Goal: Task Accomplishment & Management: Manage account settings

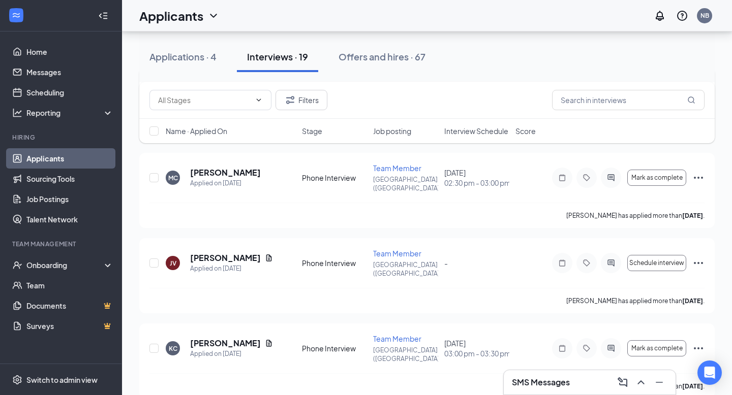
scroll to position [245, 0]
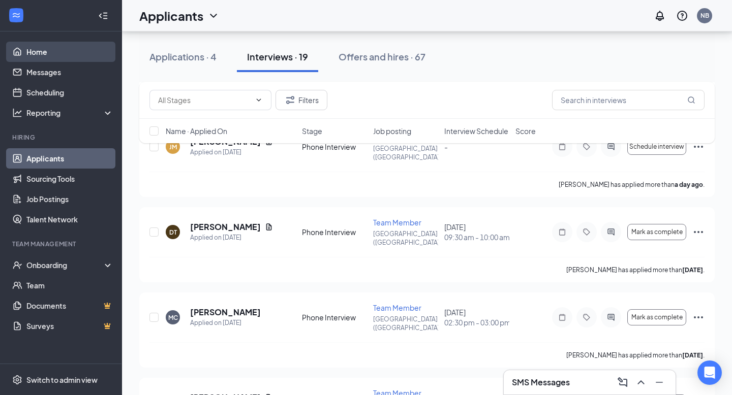
click at [83, 55] on link "Home" at bounding box center [69, 52] width 87 height 20
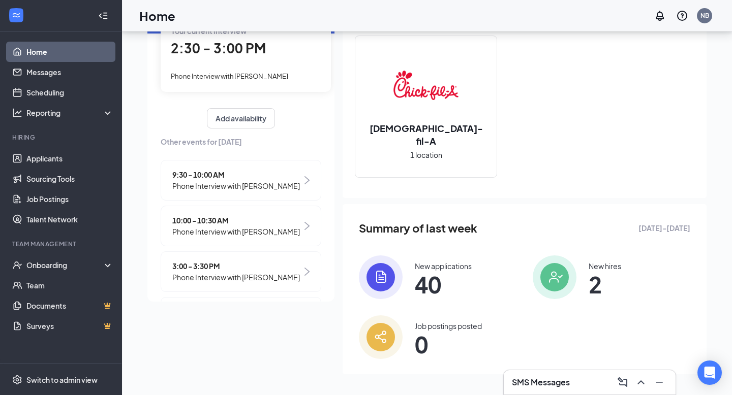
click at [248, 60] on div "Your current interview 2:30 - 3:00 PM Phone Interview with [PERSON_NAME]" at bounding box center [246, 53] width 170 height 76
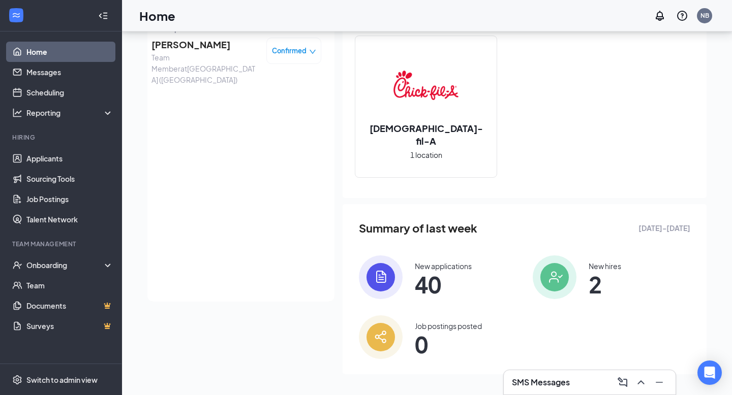
scroll to position [63, 0]
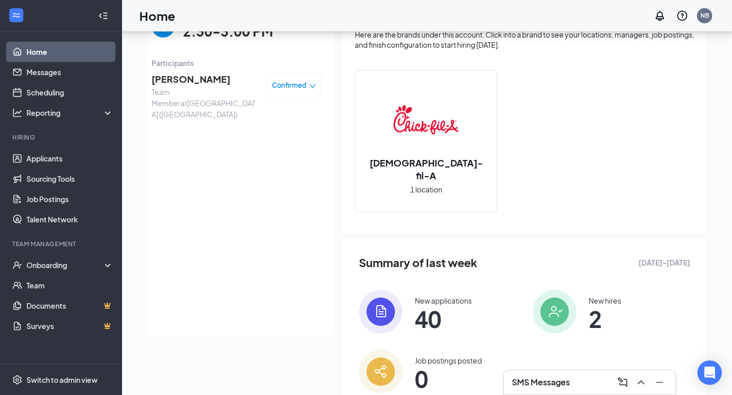
click at [202, 84] on span "[PERSON_NAME]" at bounding box center [204, 79] width 107 height 14
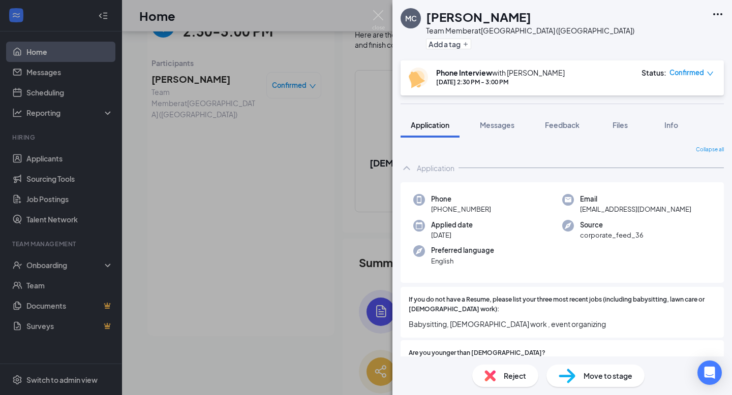
drag, startPoint x: 489, startPoint y: 210, endPoint x: 442, endPoint y: 210, distance: 47.3
click at [441, 210] on div "Phone [PHONE_NUMBER]" at bounding box center [487, 204] width 149 height 21
copy span "[PHONE_NUMBER]"
click at [510, 130] on div "Messages" at bounding box center [497, 125] width 35 height 10
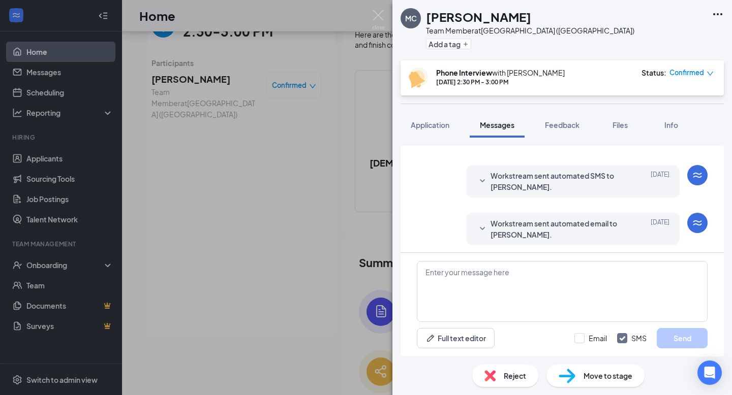
scroll to position [301, 0]
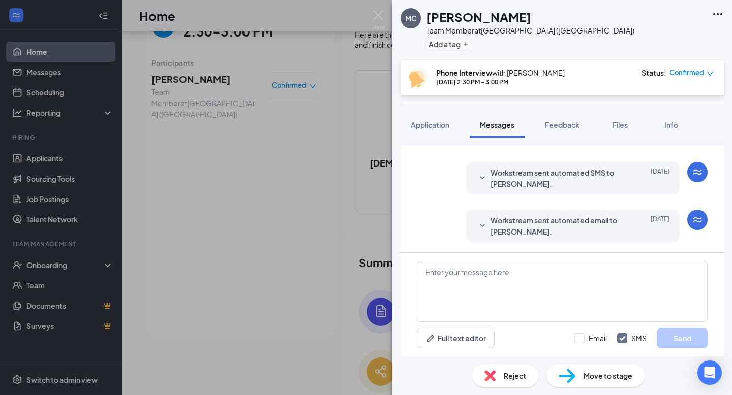
click at [486, 231] on icon "SmallChevronDown" at bounding box center [482, 226] width 12 height 12
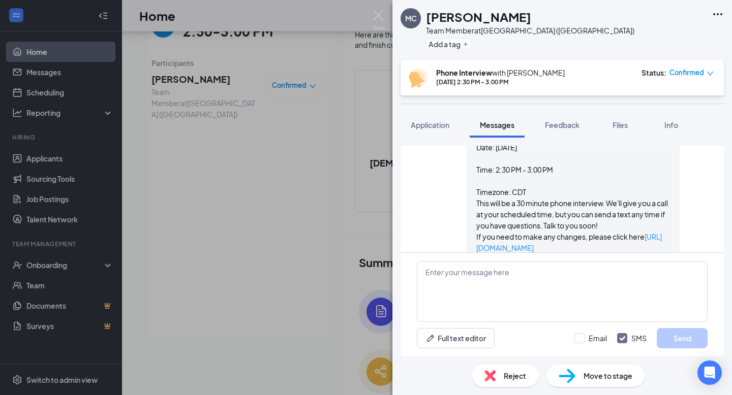
scroll to position [531, 0]
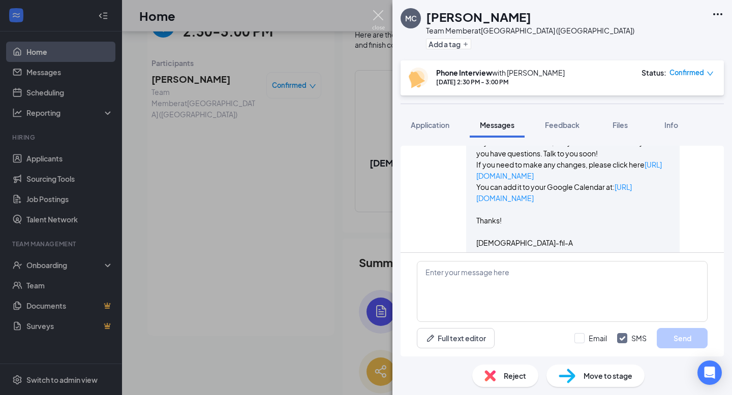
click at [374, 19] on img at bounding box center [378, 20] width 13 height 20
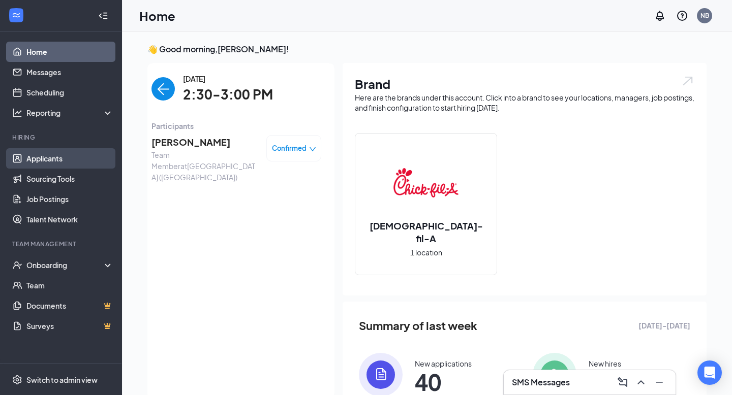
click at [54, 158] on link "Applicants" at bounding box center [69, 158] width 87 height 20
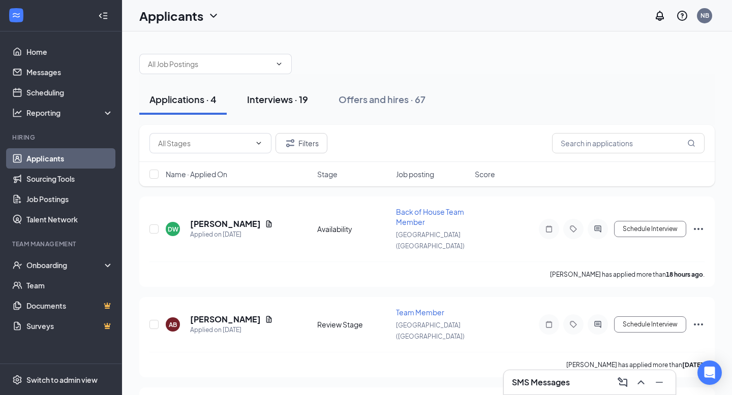
click at [290, 101] on div "Interviews · 19" at bounding box center [277, 99] width 61 height 13
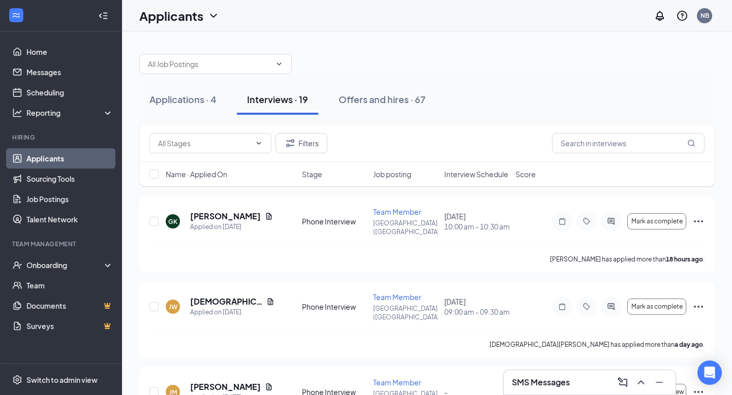
click at [78, 153] on link "Applicants" at bounding box center [69, 158] width 87 height 20
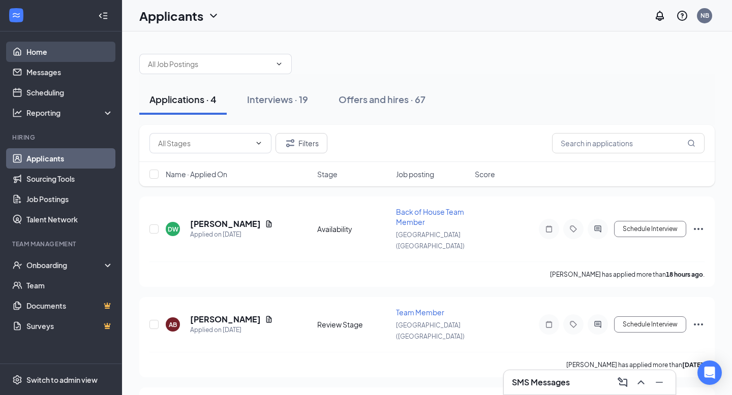
click at [78, 48] on link "Home" at bounding box center [69, 52] width 87 height 20
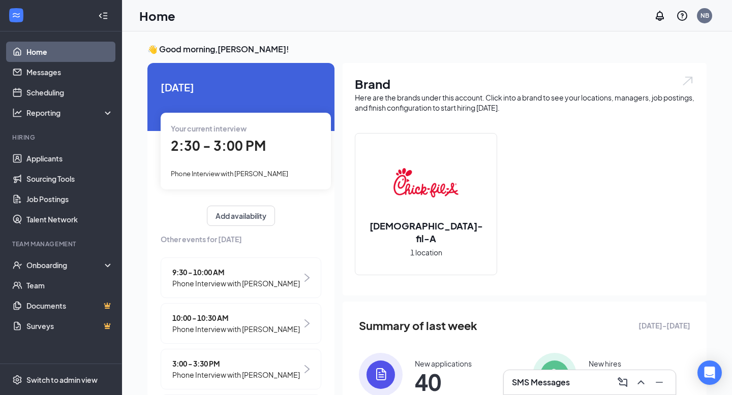
click at [256, 154] on span "2:30 - 3:00 PM" at bounding box center [218, 145] width 95 height 17
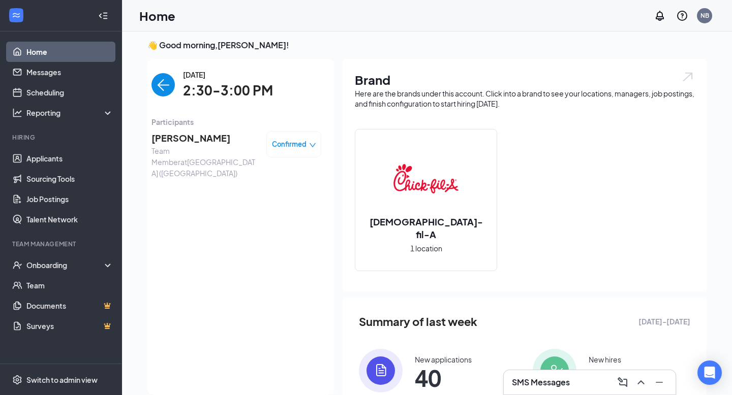
click at [191, 128] on div "[PERSON_NAME] Team Member at [GEOGRAPHIC_DATA] ([GEOGRAPHIC_DATA]) Confirmed" at bounding box center [236, 155] width 170 height 55
click at [191, 136] on span "[PERSON_NAME]" at bounding box center [204, 138] width 107 height 14
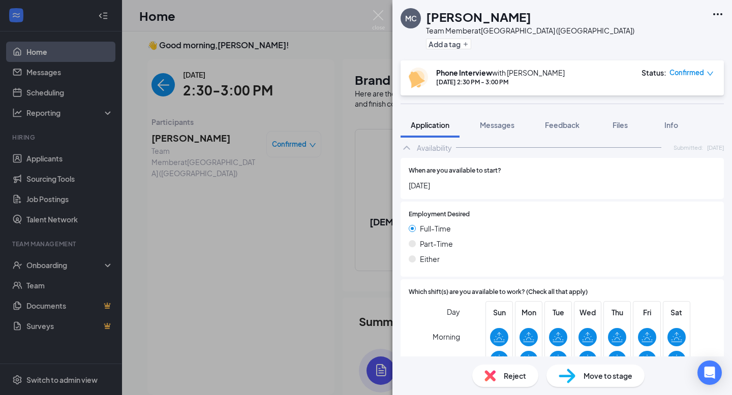
scroll to position [892, 0]
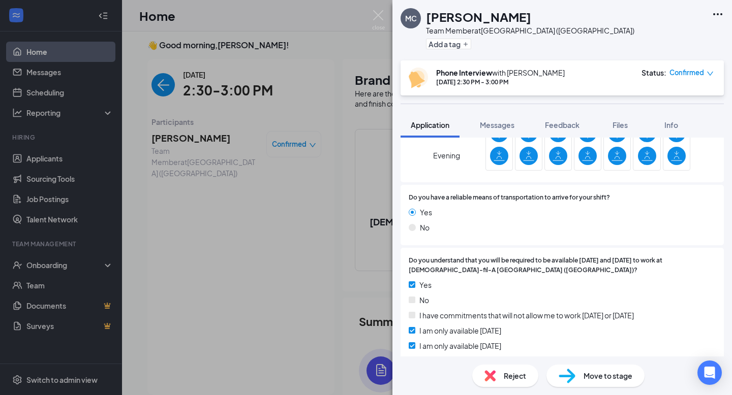
click at [490, 383] on div "Reject" at bounding box center [505, 376] width 66 height 22
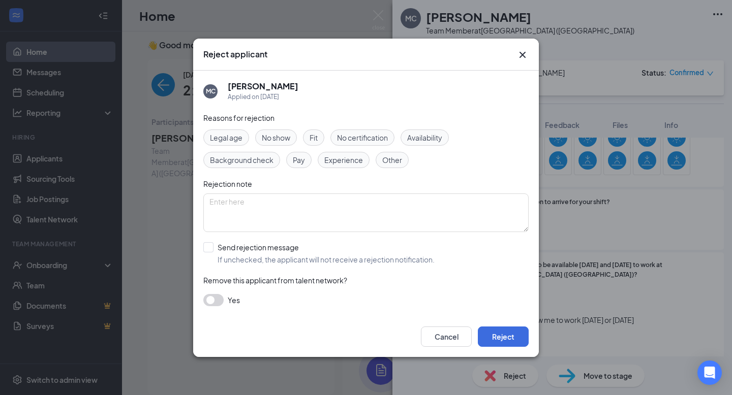
click at [274, 139] on span "No show" at bounding box center [276, 137] width 28 height 11
click at [217, 246] on input "Send rejection message If unchecked, the applicant will not receive a rejection…" at bounding box center [318, 253] width 231 height 22
checkbox input "true"
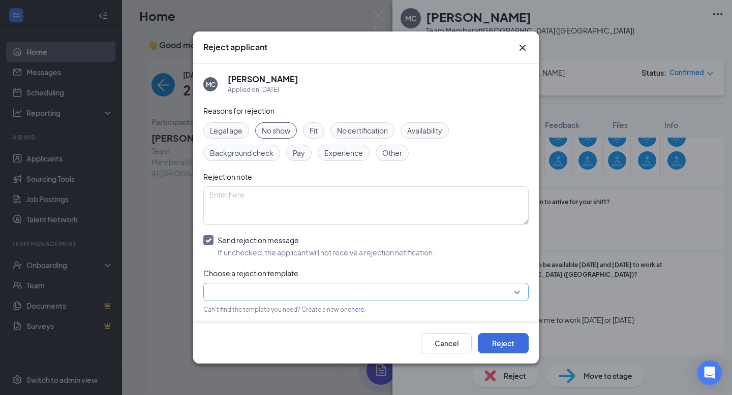
click at [298, 288] on input "search" at bounding box center [362, 292] width 306 height 17
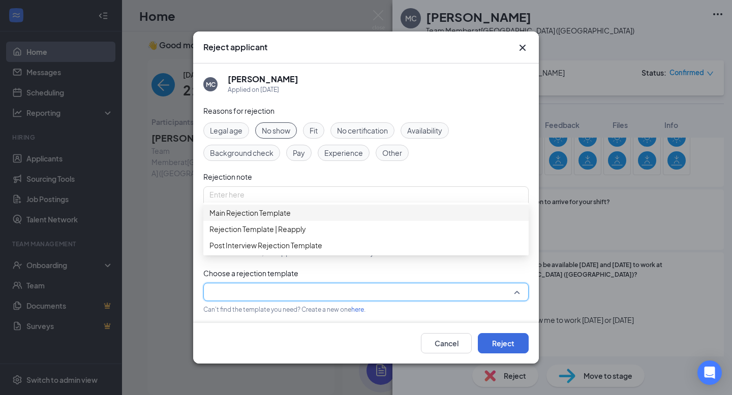
click at [335, 219] on span "Main Rejection Template" at bounding box center [365, 212] width 313 height 11
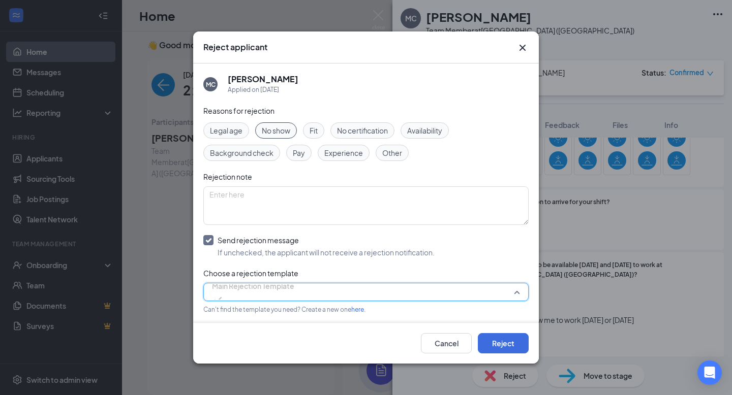
click at [294, 289] on span "Main Rejection Template" at bounding box center [253, 292] width 82 height 27
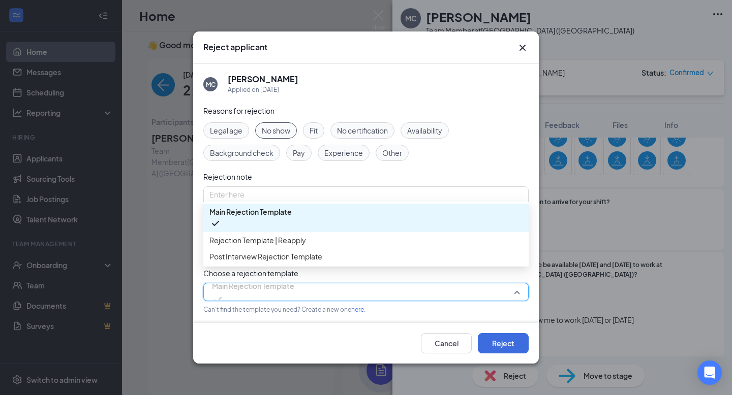
click at [294, 290] on span "Main Rejection Template" at bounding box center [253, 292] width 82 height 27
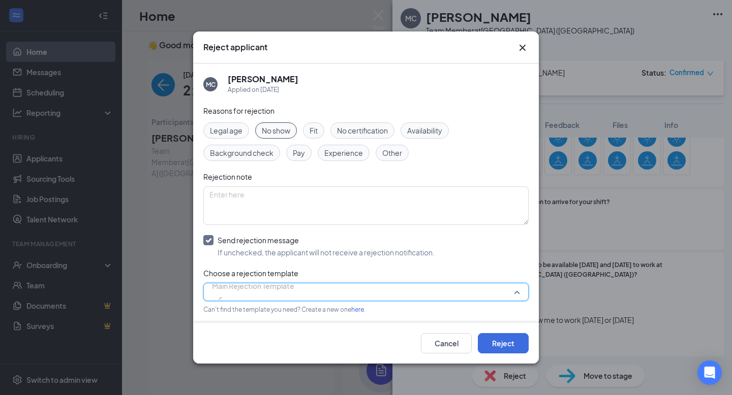
click at [294, 289] on span "Main Rejection Template" at bounding box center [253, 292] width 82 height 27
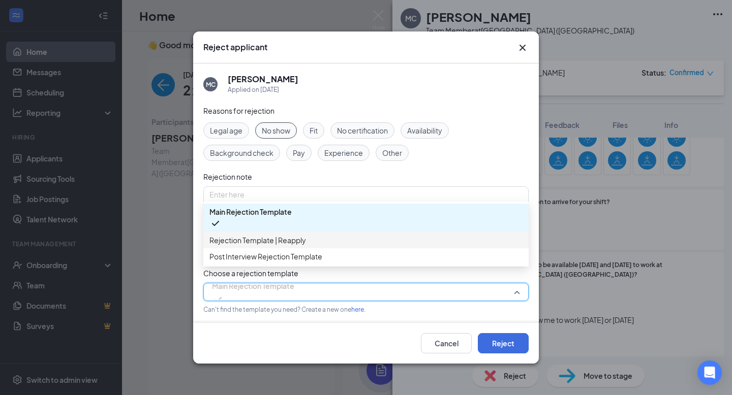
click at [380, 248] on div "Rejection Template | Reapply" at bounding box center [365, 240] width 325 height 16
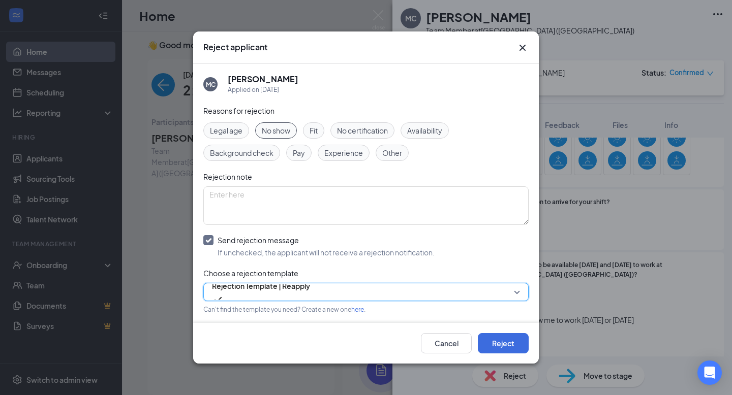
scroll to position [43, 0]
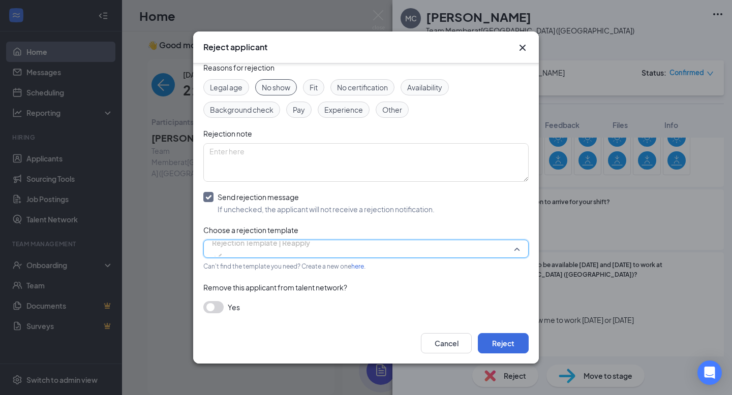
click at [310, 251] on span "Rejection Template | Reapply" at bounding box center [261, 248] width 98 height 27
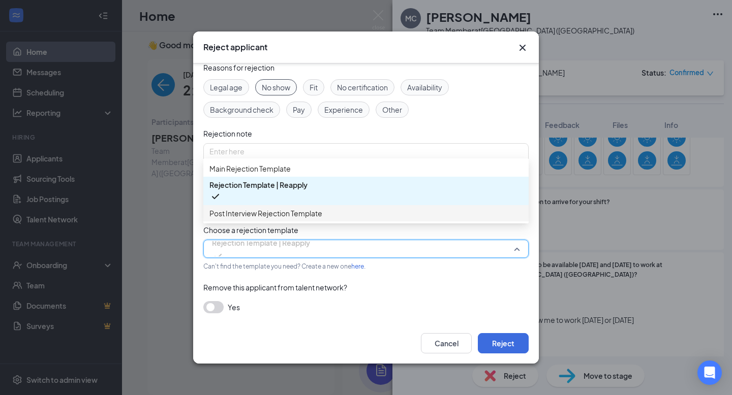
click at [343, 222] on div "Post Interview Rejection Template" at bounding box center [365, 213] width 325 height 16
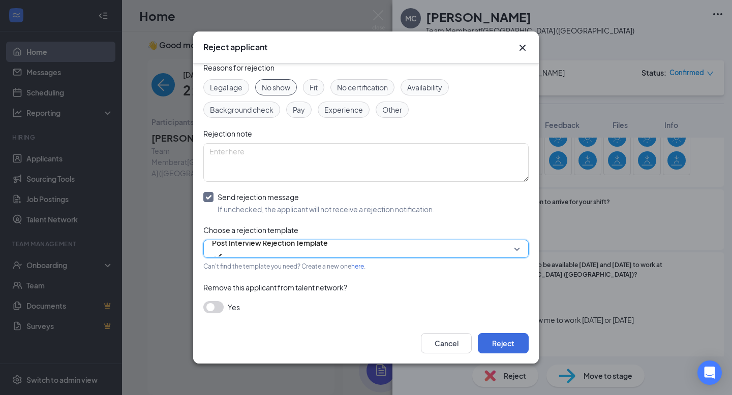
click at [328, 254] on span "Post Interview Rejection Template" at bounding box center [270, 248] width 116 height 27
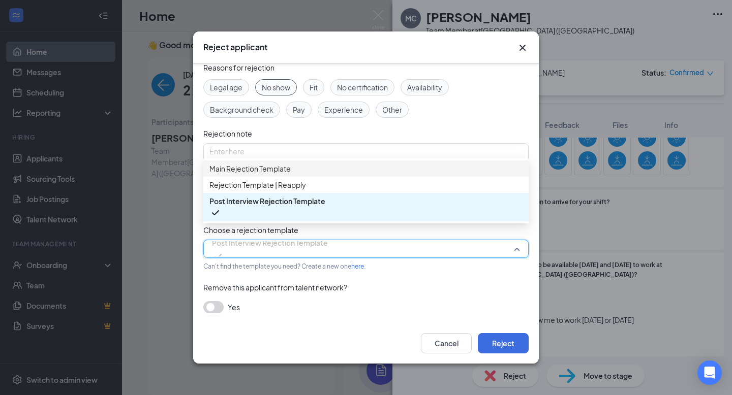
click at [361, 174] on span "Main Rejection Template" at bounding box center [365, 168] width 313 height 11
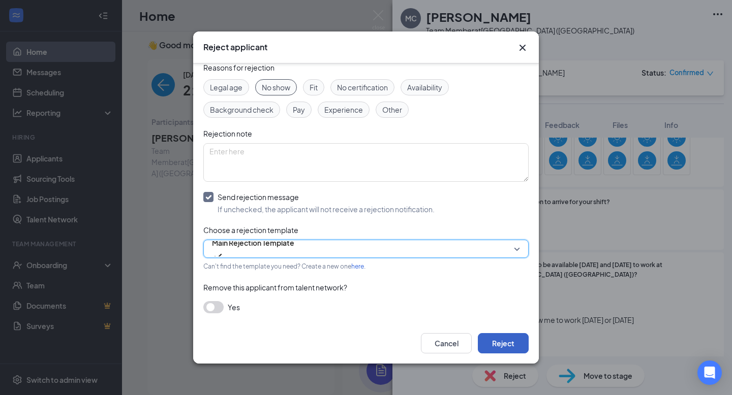
click at [497, 347] on button "Reject" at bounding box center [503, 343] width 51 height 20
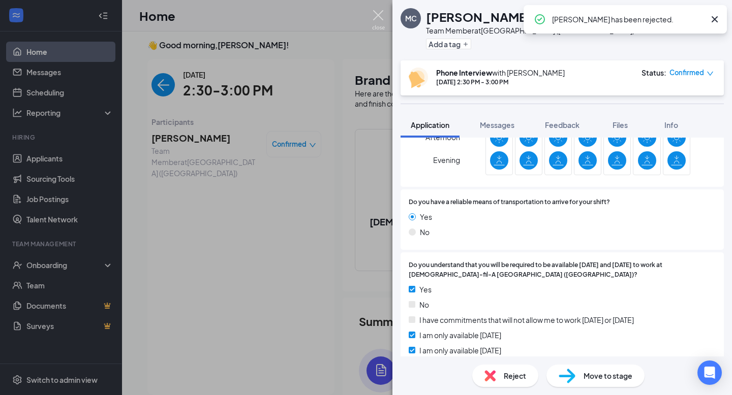
click at [377, 16] on img at bounding box center [378, 20] width 13 height 20
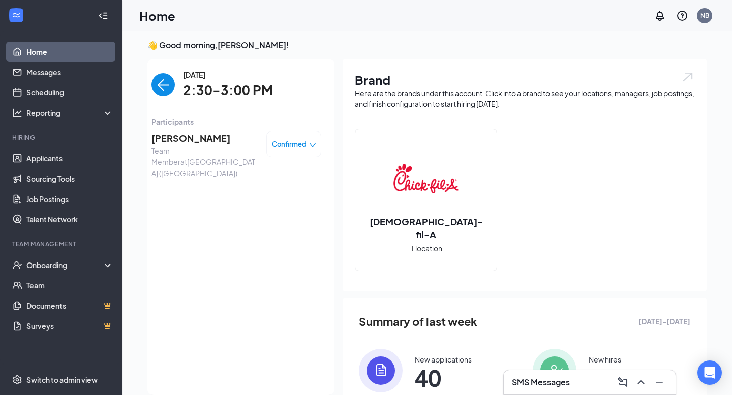
click at [164, 85] on img "back-button" at bounding box center [162, 84] width 23 height 23
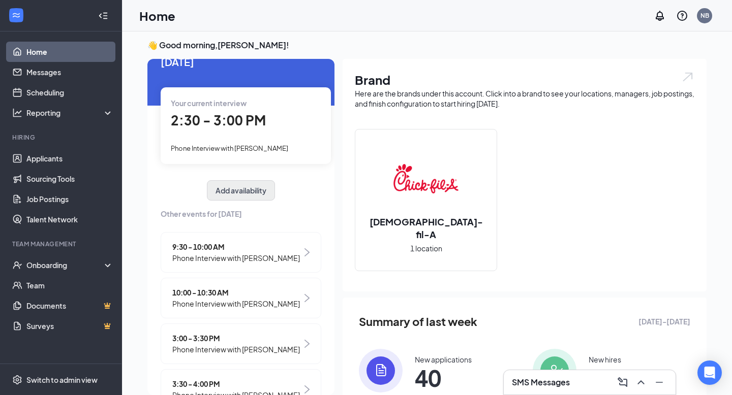
scroll to position [57, 0]
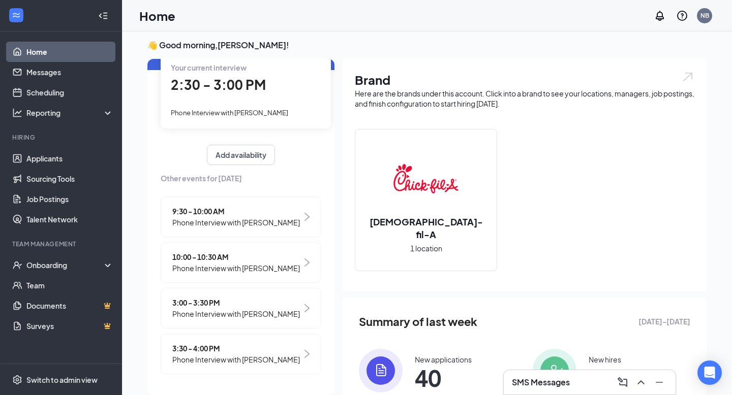
click at [242, 300] on span "3:00 - 3:30 PM" at bounding box center [236, 302] width 128 height 11
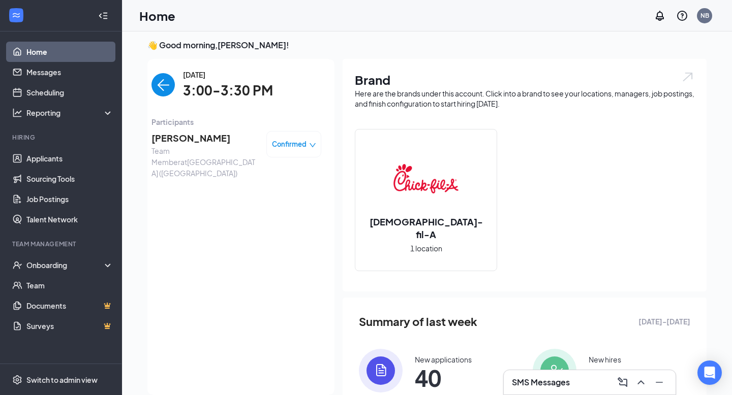
click at [174, 137] on span "[PERSON_NAME]" at bounding box center [204, 138] width 107 height 14
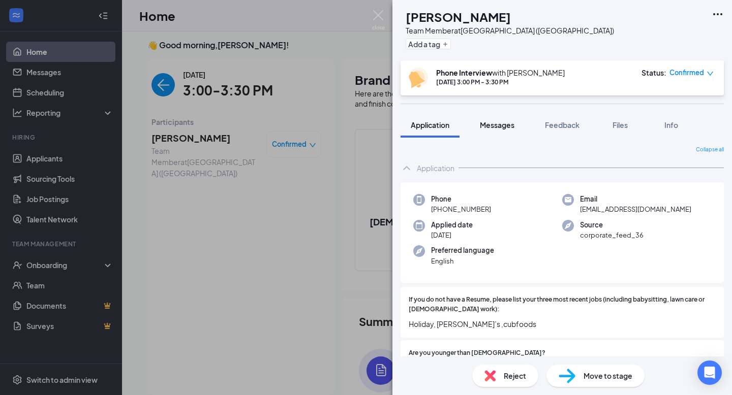
click at [501, 134] on button "Messages" at bounding box center [497, 124] width 55 height 25
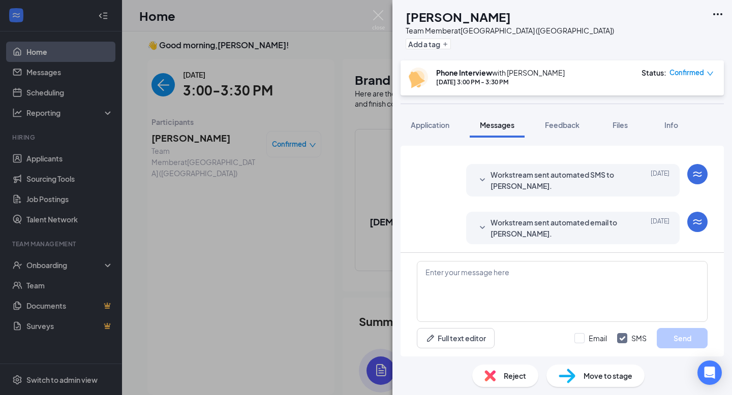
scroll to position [349, 0]
click at [626, 125] on span "Files" at bounding box center [619, 124] width 15 height 9
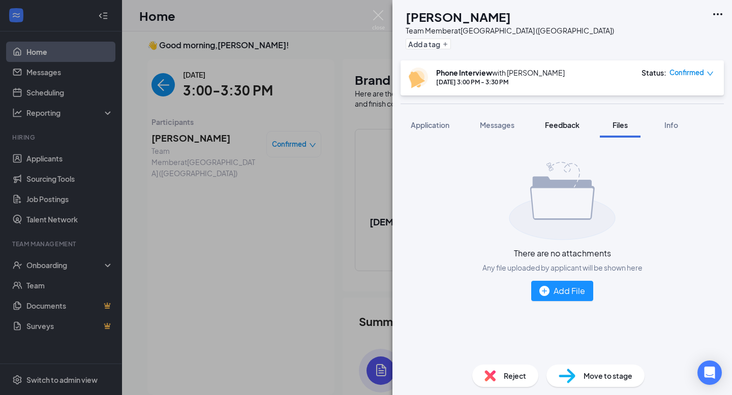
click at [560, 130] on div "Feedback" at bounding box center [562, 125] width 35 height 10
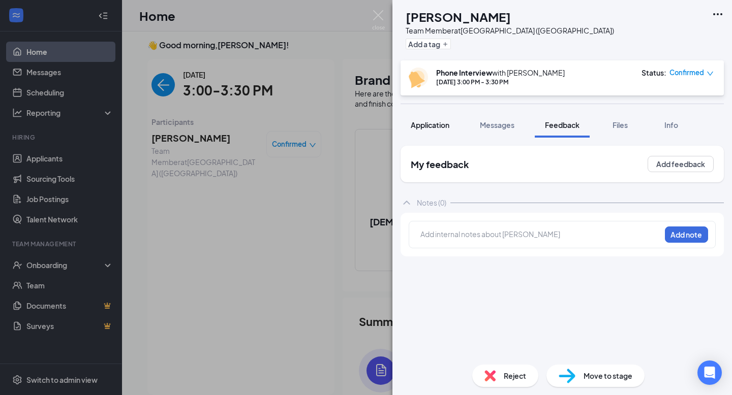
click at [425, 115] on button "Application" at bounding box center [429, 124] width 59 height 25
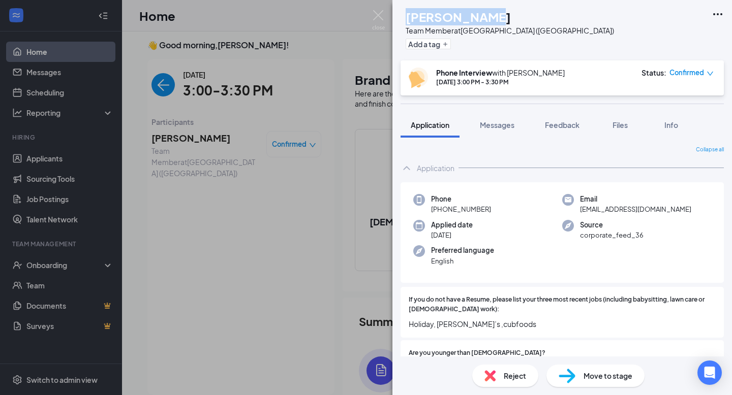
drag, startPoint x: 493, startPoint y: 13, endPoint x: 414, endPoint y: 22, distance: 79.8
click at [414, 22] on div "ZP [PERSON_NAME] Team Member at [GEOGRAPHIC_DATA] ([GEOGRAPHIC_DATA]) Add a tag" at bounding box center [506, 30] width 213 height 44
copy div "[PERSON_NAME]"
click at [381, 22] on img at bounding box center [378, 20] width 13 height 20
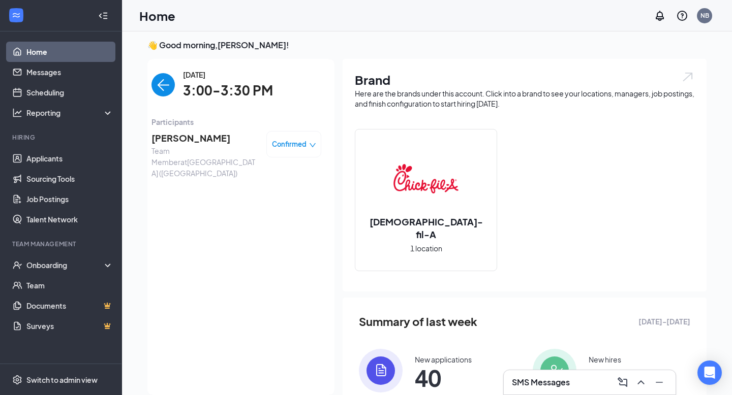
click at [180, 131] on span "[PERSON_NAME]" at bounding box center [204, 138] width 107 height 14
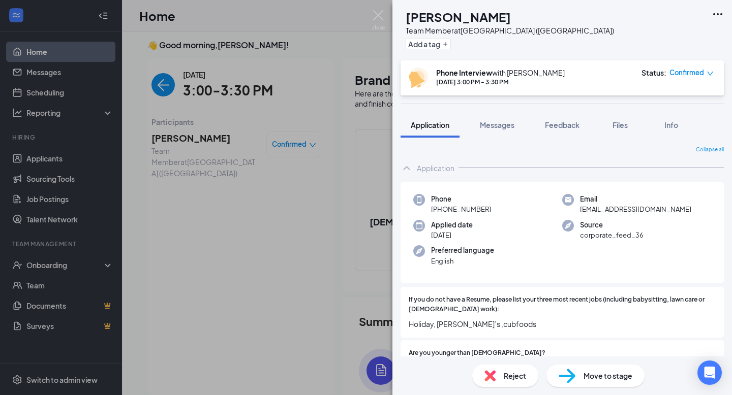
click at [497, 215] on div "Phone [PHONE_NUMBER] Email [EMAIL_ADDRESS][DOMAIN_NAME] Applied date [DATE] Sou…" at bounding box center [561, 232] width 323 height 101
click at [492, 210] on div "Phone [PHONE_NUMBER]" at bounding box center [487, 204] width 149 height 21
drag, startPoint x: 491, startPoint y: 210, endPoint x: 439, endPoint y: 211, distance: 52.4
click at [439, 211] on div "Phone [PHONE_NUMBER]" at bounding box center [487, 204] width 149 height 21
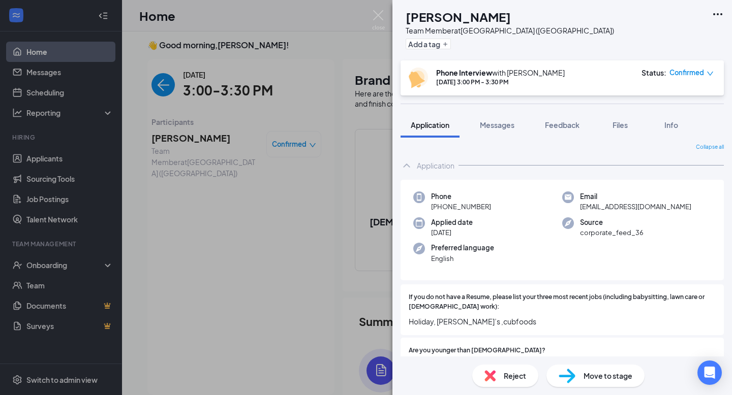
copy span "[PHONE_NUMBER]"
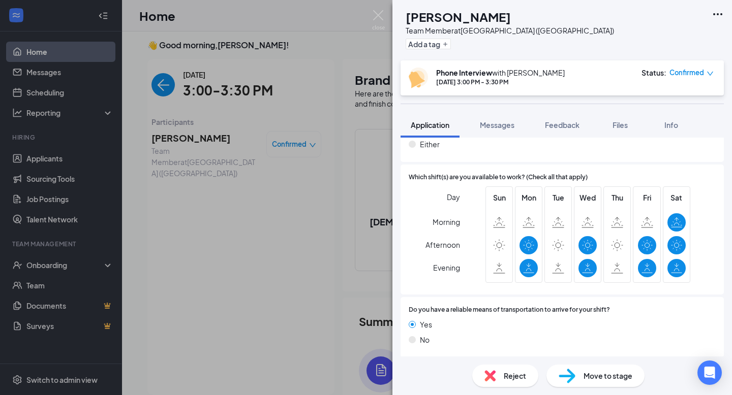
scroll to position [738, 0]
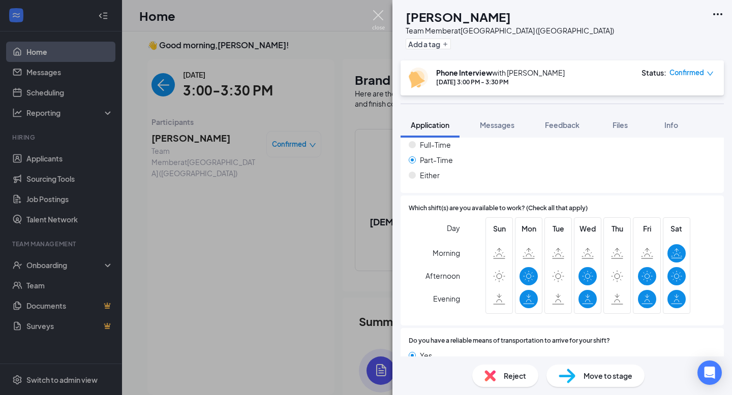
click at [378, 18] on img at bounding box center [378, 20] width 13 height 20
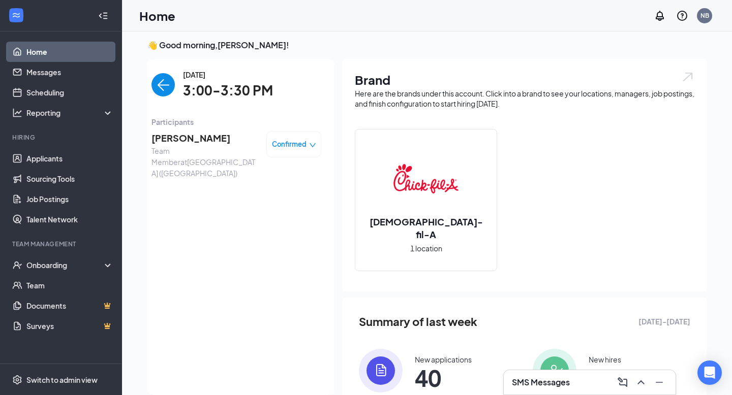
click at [191, 142] on span "[PERSON_NAME]" at bounding box center [204, 138] width 107 height 14
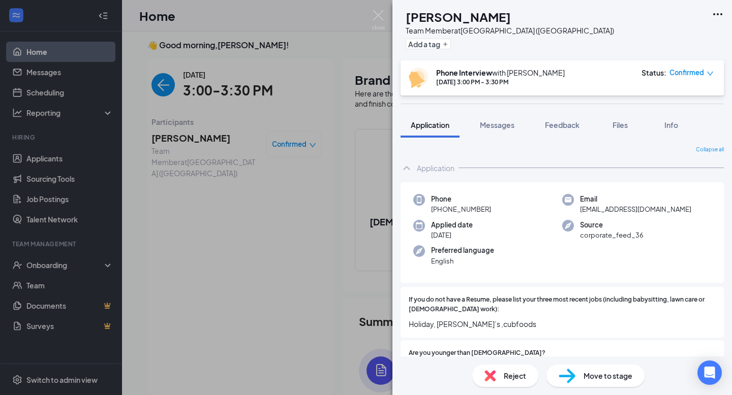
click at [515, 375] on span "Reject" at bounding box center [515, 376] width 22 height 11
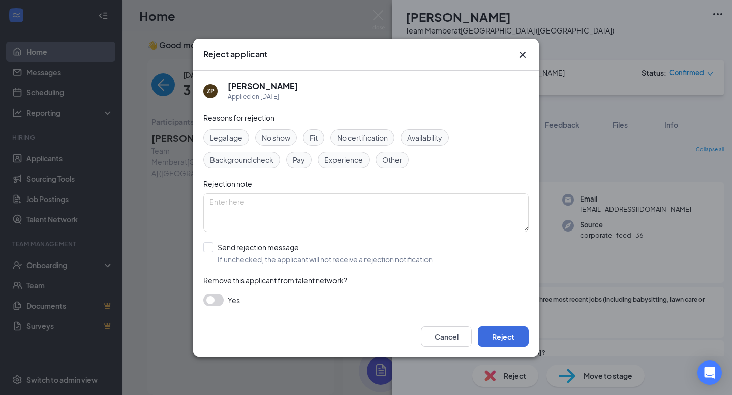
click at [260, 142] on div "No show" at bounding box center [276, 138] width 42 height 16
click at [209, 245] on input "Send rejection message If unchecked, the applicant will not receive a rejection…" at bounding box center [318, 253] width 231 height 22
checkbox input "true"
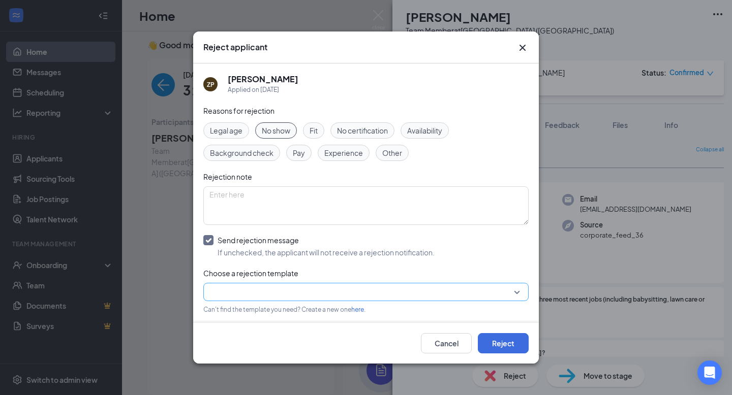
click at [272, 289] on input "search" at bounding box center [362, 292] width 306 height 17
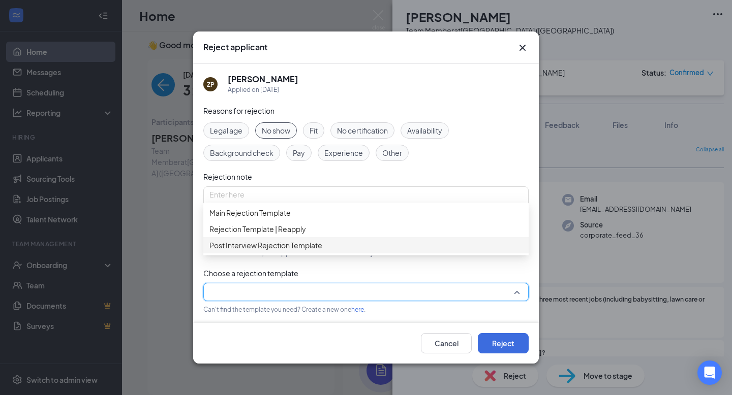
click at [288, 251] on span "Post Interview Rejection Template" at bounding box center [265, 245] width 113 height 11
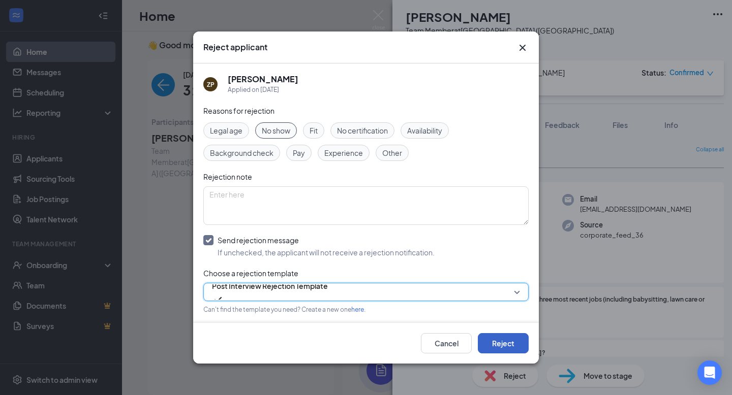
click at [511, 343] on button "Reject" at bounding box center [503, 343] width 51 height 20
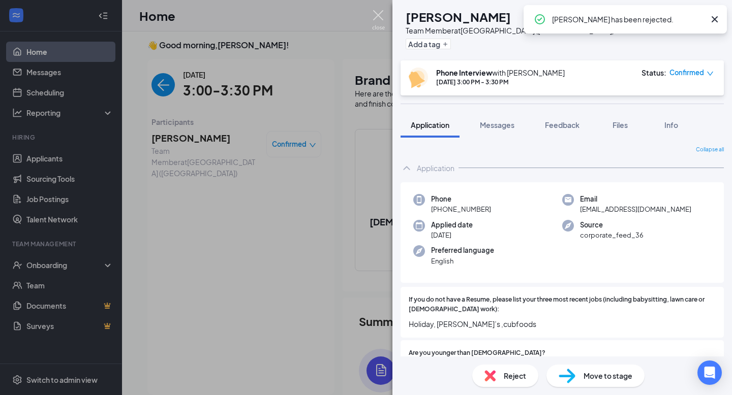
click at [377, 17] on img at bounding box center [378, 20] width 13 height 20
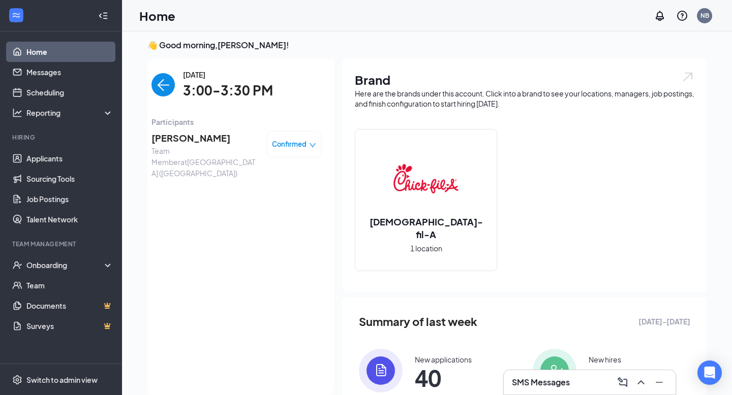
click at [167, 85] on img "back-button" at bounding box center [162, 84] width 23 height 23
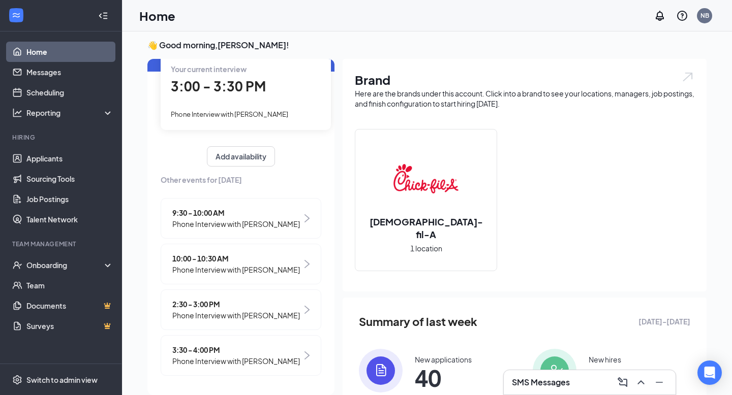
scroll to position [57, 0]
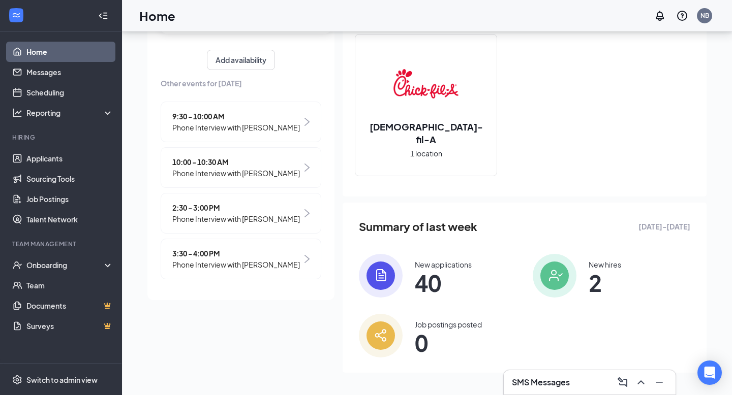
click at [260, 222] on span "Phone Interview with [PERSON_NAME]" at bounding box center [236, 218] width 128 height 11
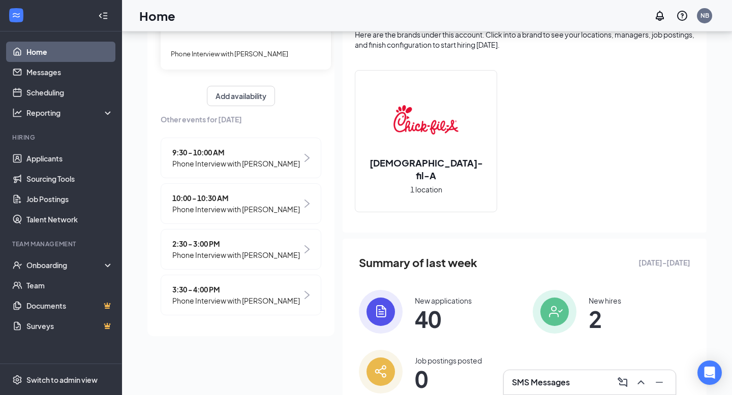
scroll to position [0, 0]
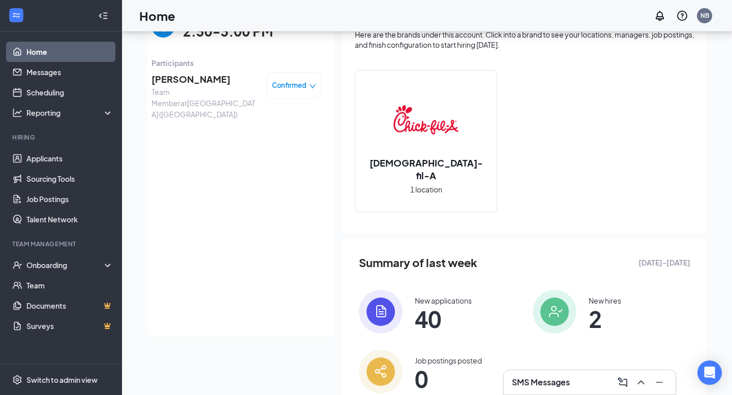
click at [208, 80] on span "[PERSON_NAME]" at bounding box center [204, 79] width 107 height 14
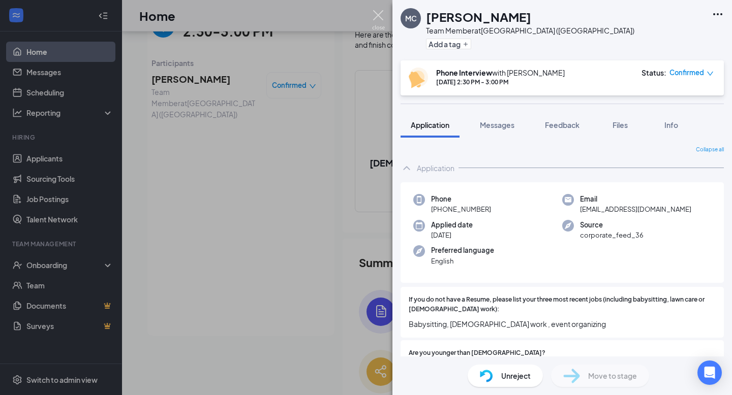
click at [378, 17] on img at bounding box center [378, 20] width 13 height 20
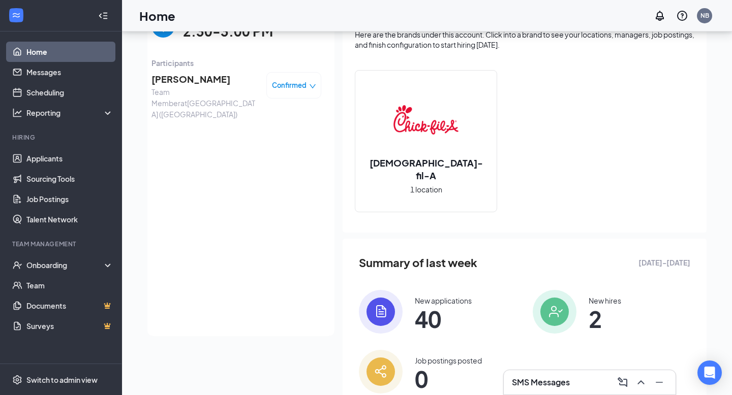
click at [163, 34] on img "back-button" at bounding box center [162, 25] width 23 height 23
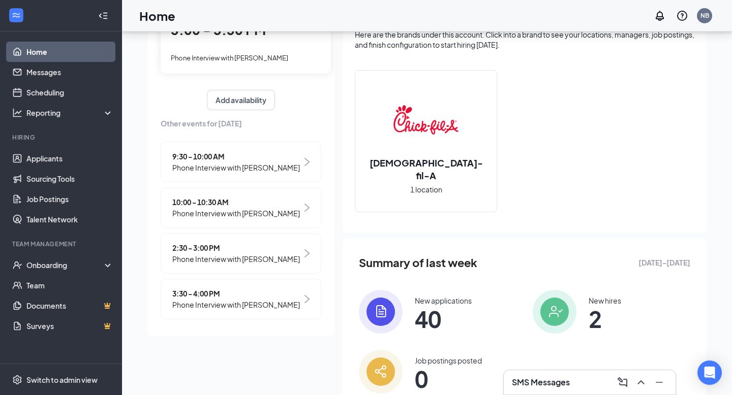
scroll to position [57, 0]
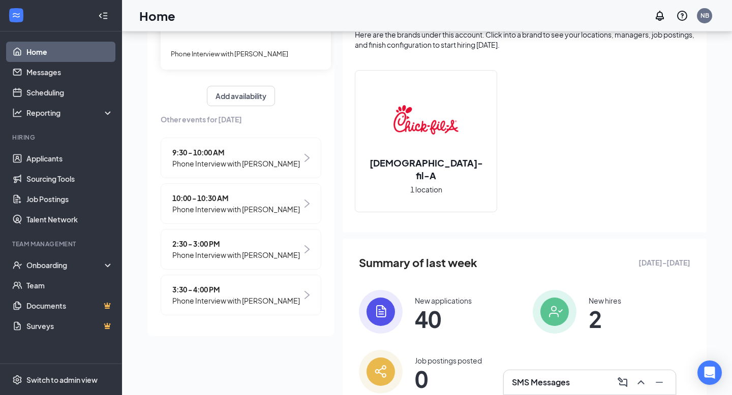
click at [234, 291] on span "3:30 - 4:00 PM" at bounding box center [236, 289] width 128 height 11
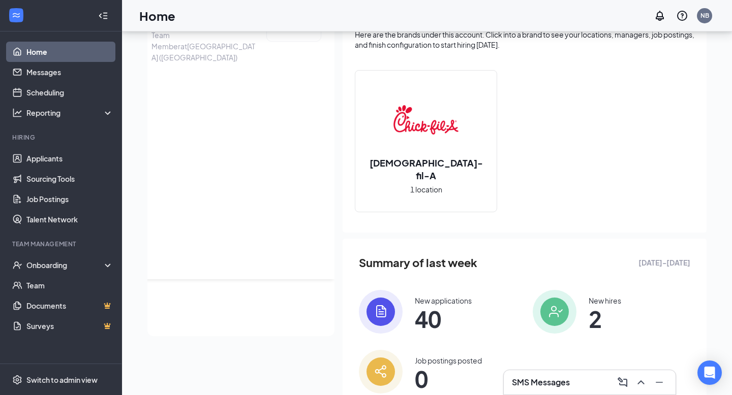
scroll to position [0, 0]
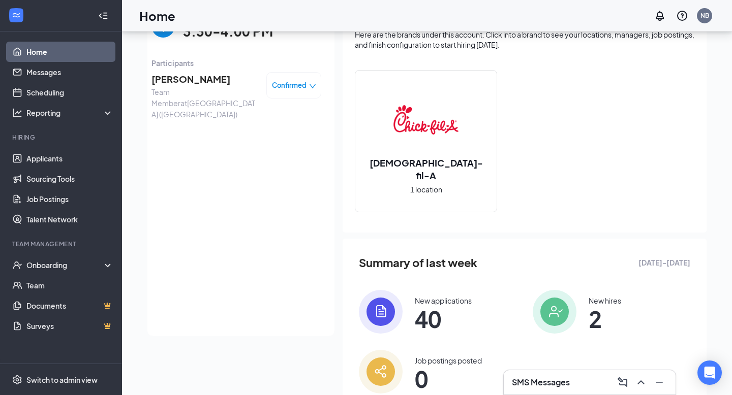
click at [194, 78] on span "[PERSON_NAME]" at bounding box center [204, 79] width 107 height 14
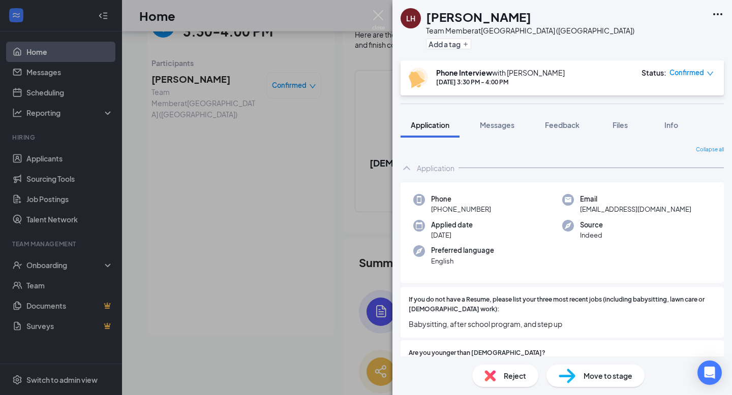
drag, startPoint x: 528, startPoint y: 13, endPoint x: 421, endPoint y: 14, distance: 106.7
click at [421, 14] on div "LH [PERSON_NAME] Team Member at [GEOGRAPHIC_DATA] ([GEOGRAPHIC_DATA]) Add a tag" at bounding box center [517, 30] width 234 height 44
copy div "[PERSON_NAME]"
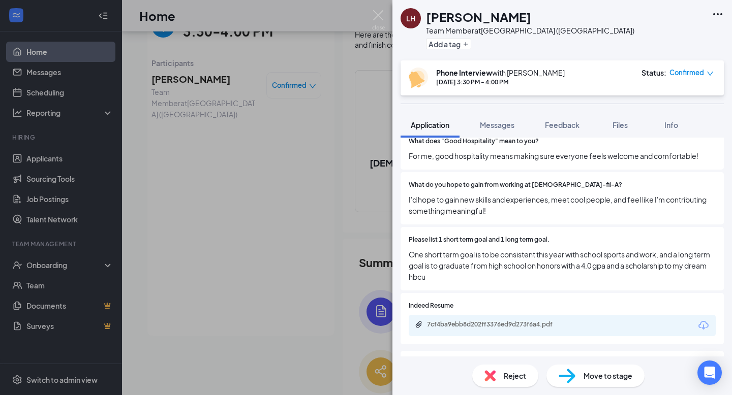
scroll to position [379, 0]
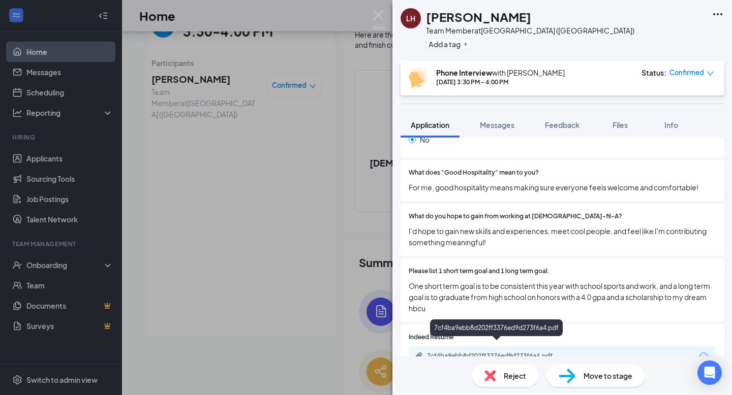
click at [503, 352] on div "7cf4ba9ebb8d202ff3376ed9d273f6a4.pdf" at bounding box center [498, 356] width 142 height 8
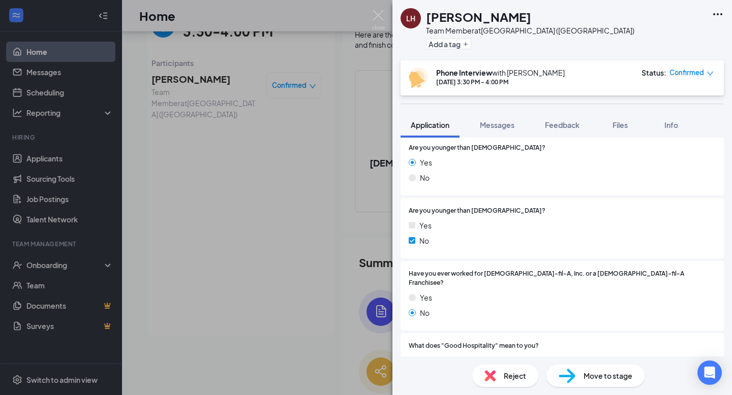
scroll to position [0, 0]
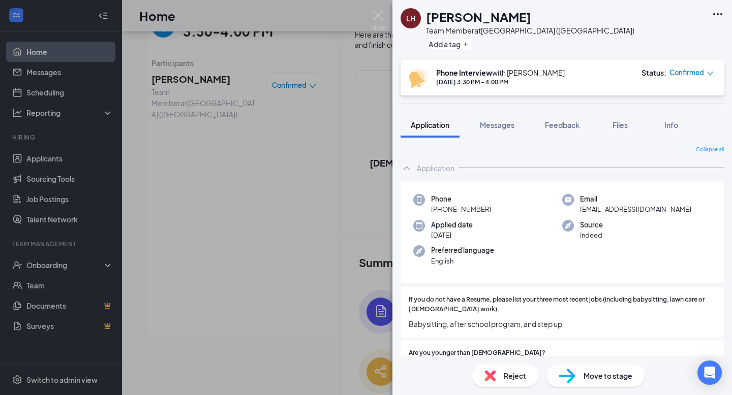
drag, startPoint x: 489, startPoint y: 209, endPoint x: 440, endPoint y: 209, distance: 49.3
click at [440, 209] on div "Phone [PHONE_NUMBER]" at bounding box center [487, 204] width 149 height 21
copy span "[PHONE_NUMBER]"
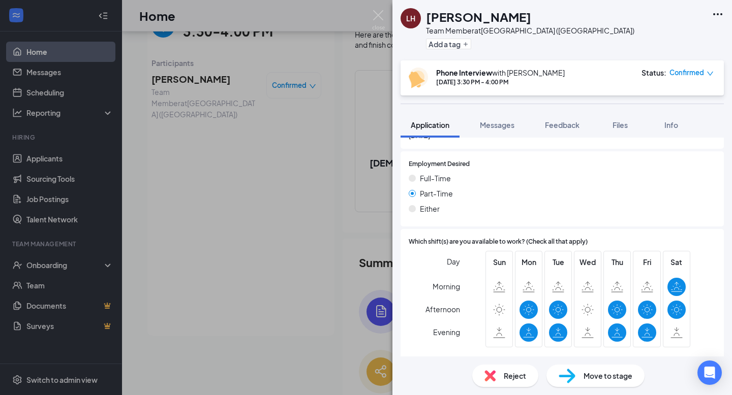
scroll to position [737, 0]
click at [512, 129] on span "Messages" at bounding box center [497, 124] width 35 height 9
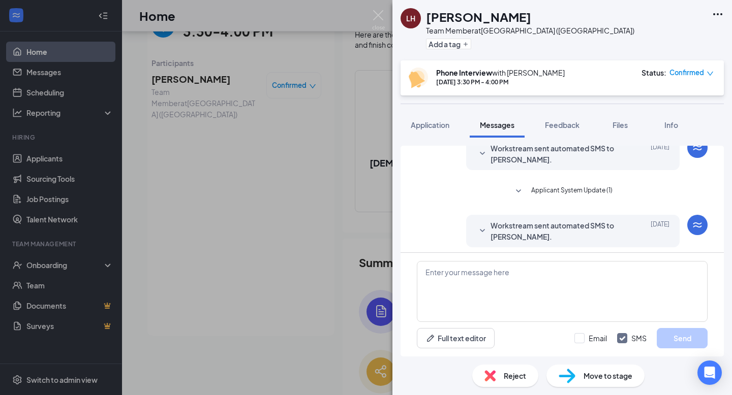
scroll to position [367, 0]
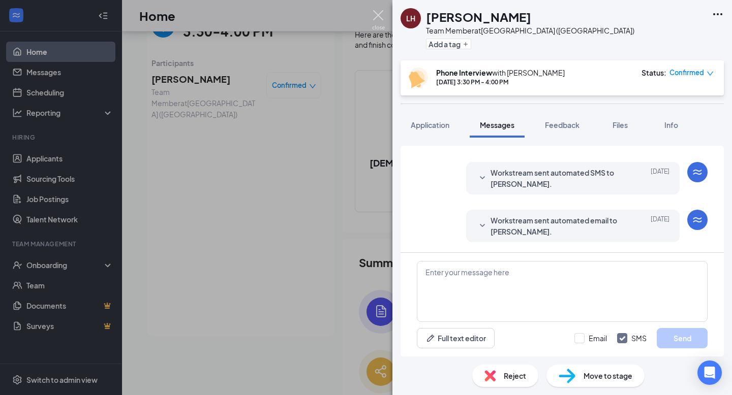
click at [375, 23] on img at bounding box center [378, 20] width 13 height 20
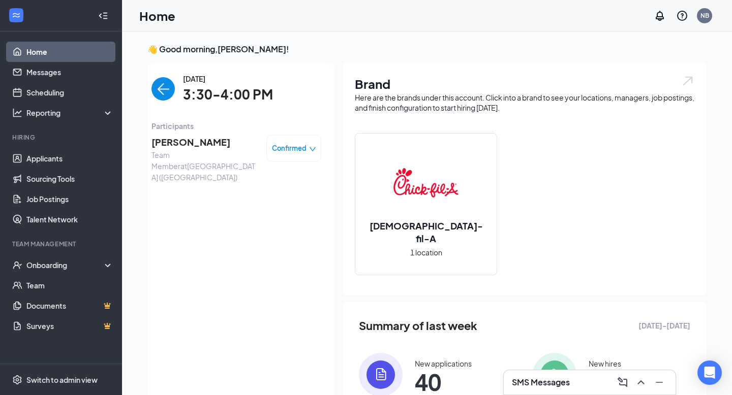
click at [293, 151] on span "Confirmed" at bounding box center [289, 148] width 35 height 10
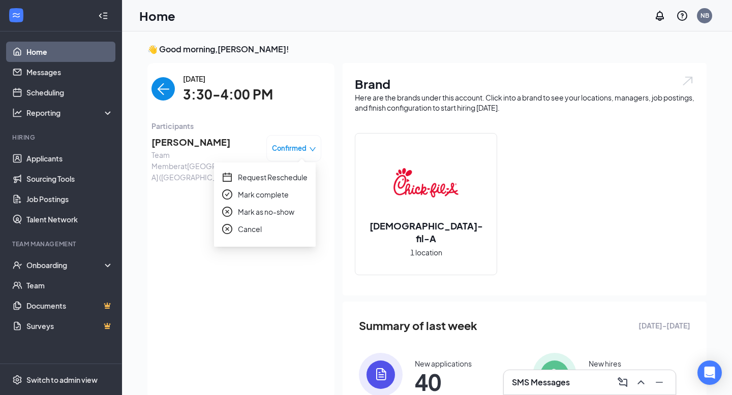
click at [256, 195] on span "Mark complete" at bounding box center [263, 194] width 51 height 11
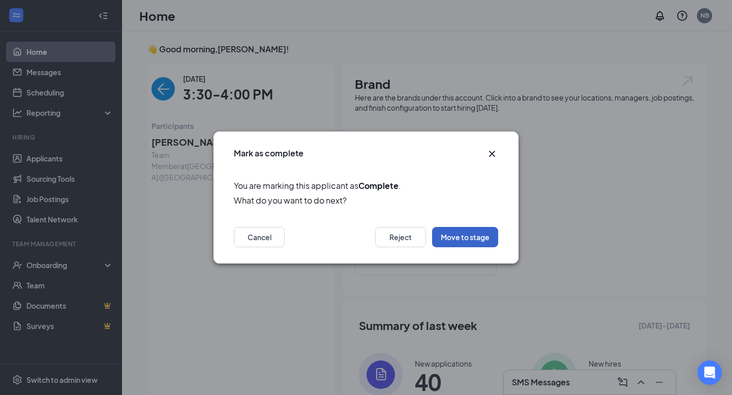
click at [472, 232] on button "Move to stage" at bounding box center [465, 237] width 66 height 20
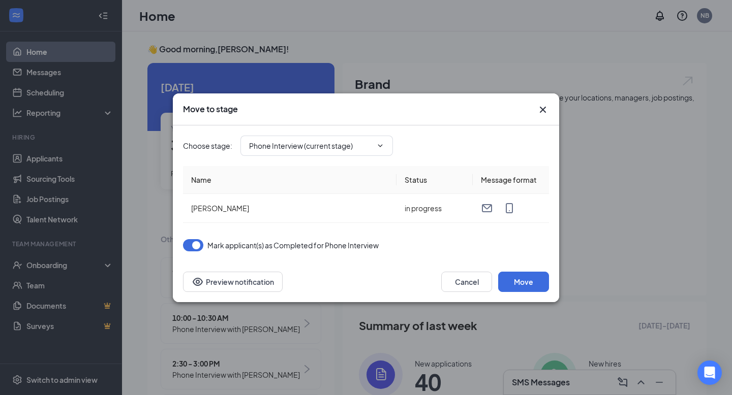
type input "Review Stage (next stage)"
click at [529, 285] on button "Move" at bounding box center [523, 282] width 51 height 20
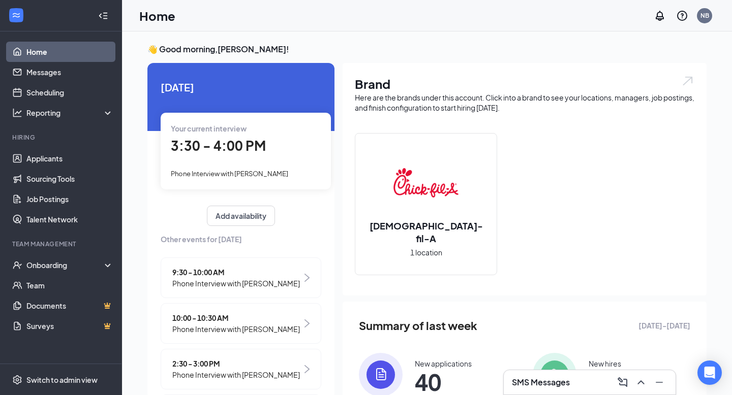
click at [254, 161] on div "Your current interview 3:30 - 4:00 PM Phone Interview with [PERSON_NAME]" at bounding box center [246, 151] width 170 height 76
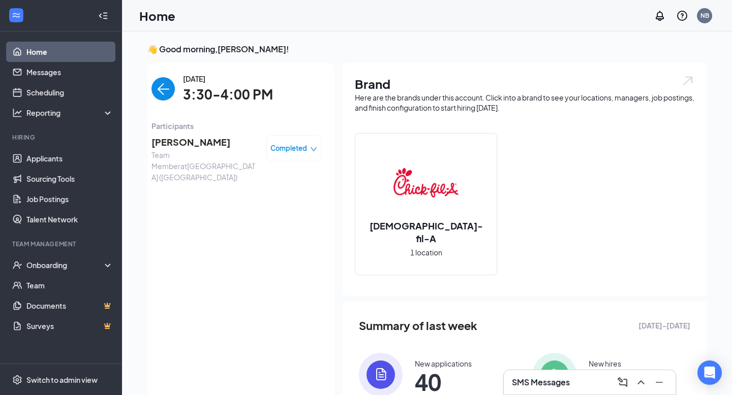
scroll to position [4, 0]
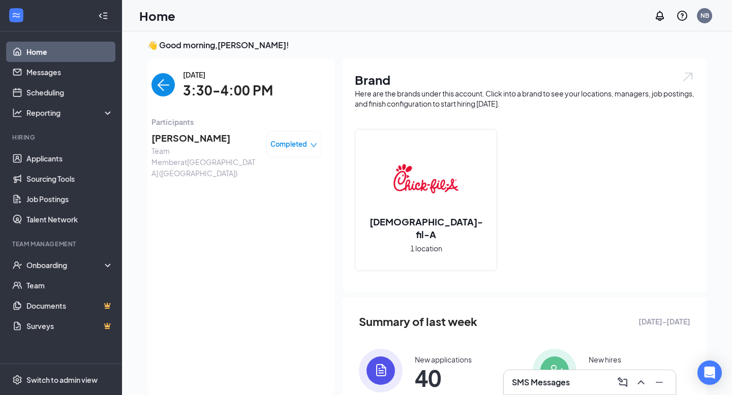
click at [170, 138] on span "[PERSON_NAME]" at bounding box center [204, 138] width 107 height 14
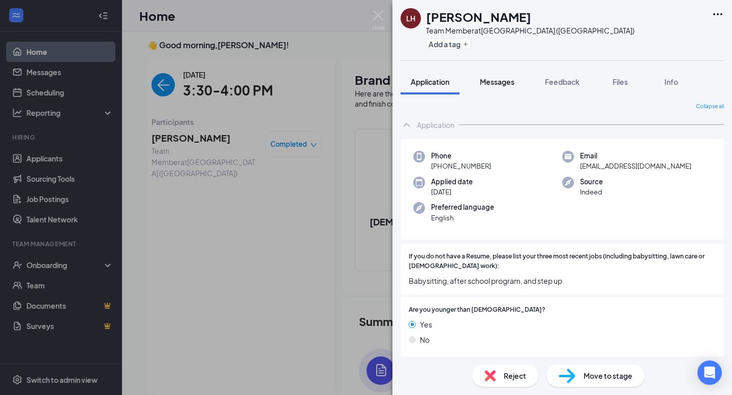
click at [496, 75] on button "Messages" at bounding box center [497, 81] width 55 height 25
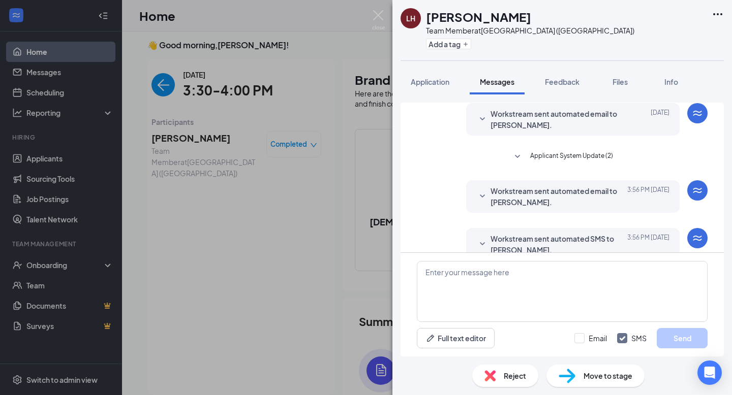
scroll to position [276, 0]
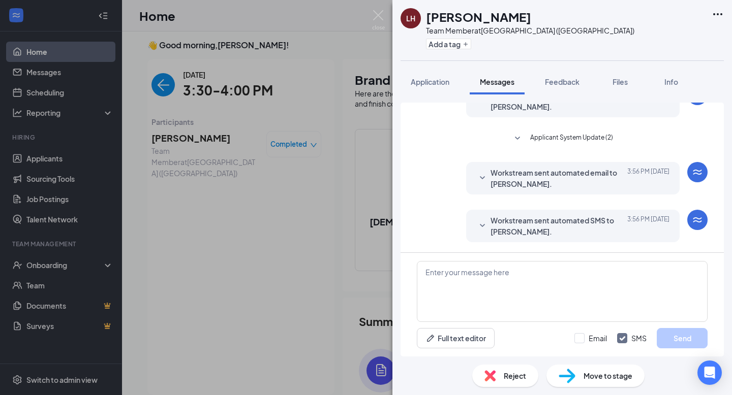
click at [531, 236] on span "Workstream sent automated SMS to [PERSON_NAME]." at bounding box center [556, 226] width 133 height 22
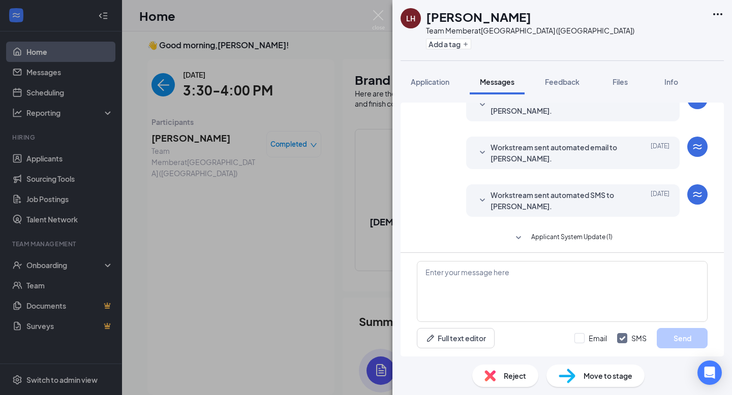
scroll to position [20, 0]
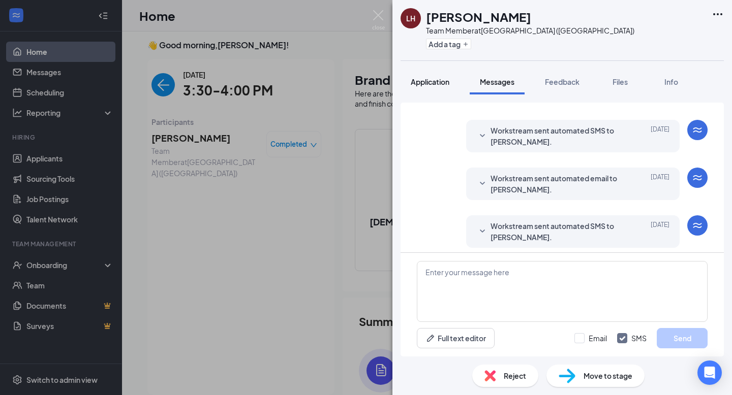
click at [425, 79] on span "Application" at bounding box center [430, 81] width 39 height 9
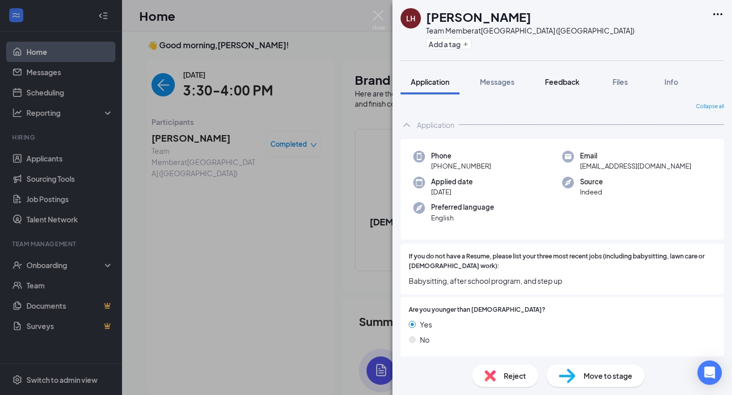
click at [575, 80] on span "Feedback" at bounding box center [562, 81] width 35 height 9
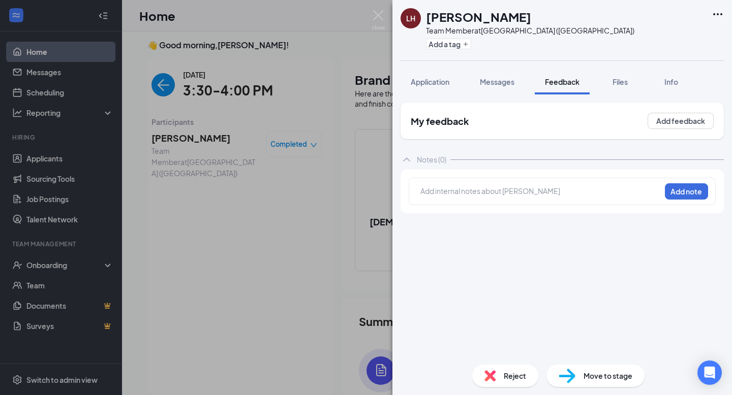
click at [658, 131] on div "My feedback Add feedback" at bounding box center [561, 121] width 323 height 37
click at [660, 124] on button "Add feedback" at bounding box center [680, 121] width 66 height 16
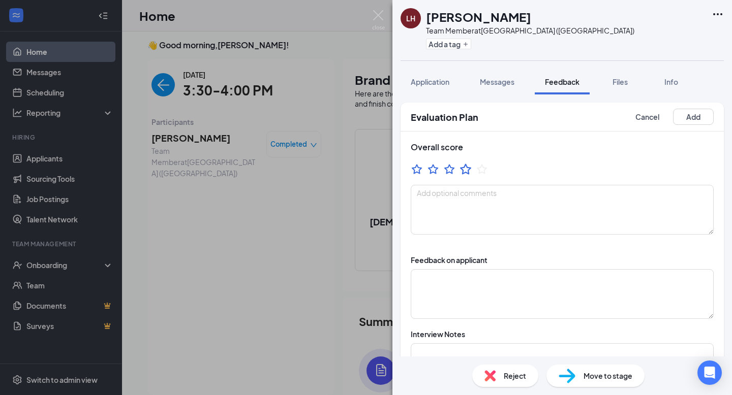
click at [464, 172] on icon "StarBorder" at bounding box center [465, 169] width 13 height 13
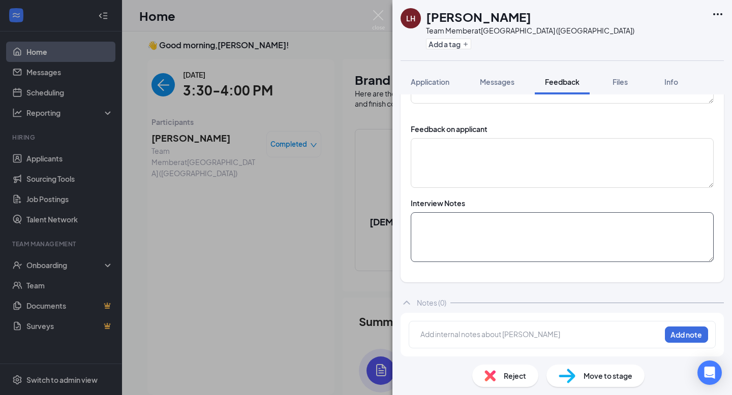
click at [462, 235] on textarea at bounding box center [562, 237] width 303 height 50
paste textarea "Availability: M/Tu/Th/F: 4:30pm-Close Sat: 9am-4pm Time off needed: A Family Tr…"
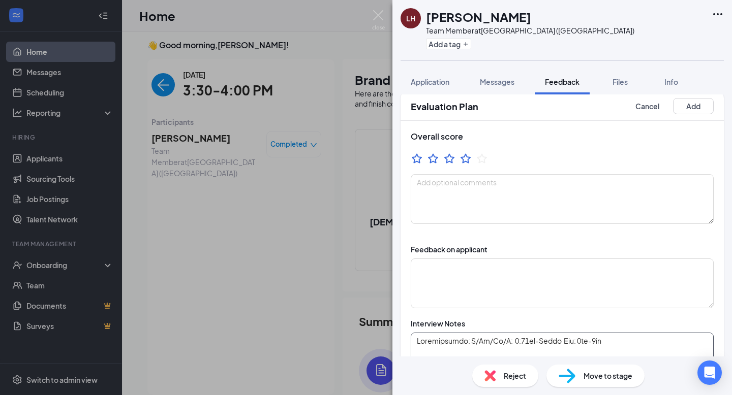
scroll to position [0, 0]
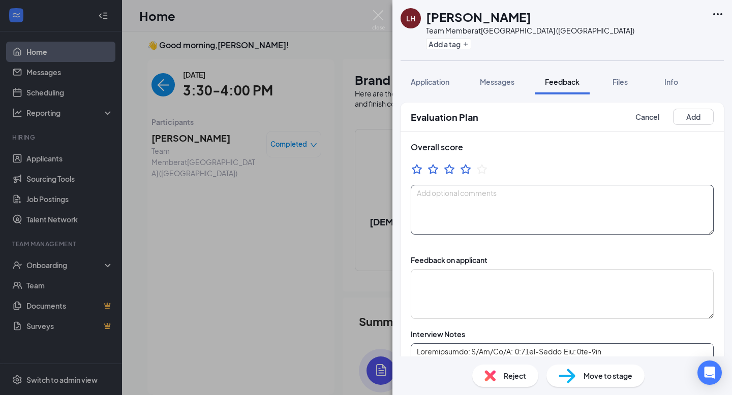
type textarea "Availability: M/Tu/Th/F: 4:30pm-Close Sat: 9am-4pm Time off needed: A Family Tr…"
click at [484, 187] on textarea at bounding box center [562, 210] width 303 height 50
type textarea "G"
click at [471, 288] on textarea at bounding box center [562, 294] width 303 height 50
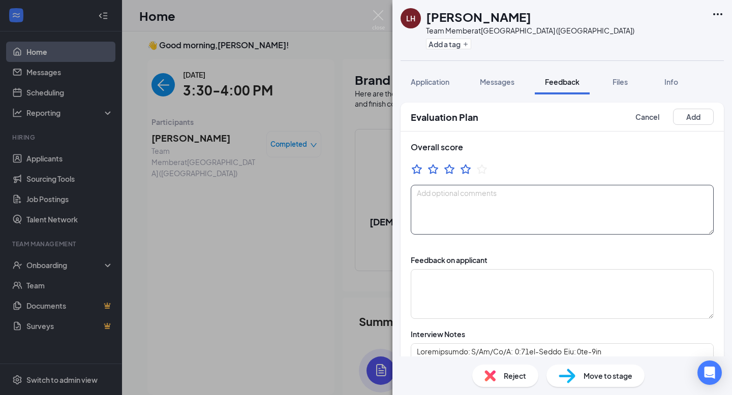
click at [467, 212] on textarea at bounding box center [562, 210] width 303 height 50
type textarea "H"
type textarea "Was really excited at the prospect of working for CFA. Knows what this job will…"
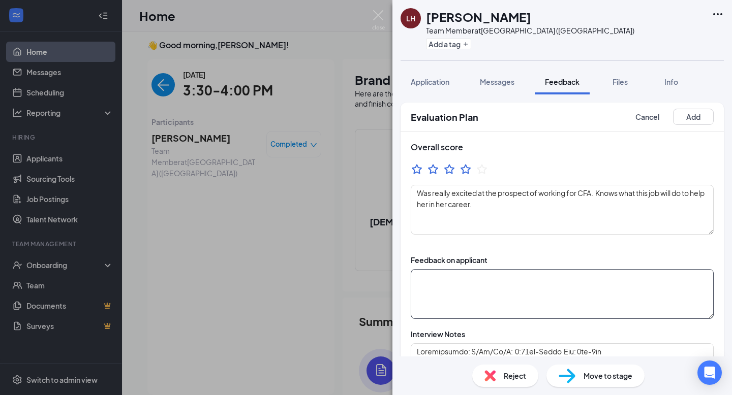
click at [450, 273] on textarea at bounding box center [562, 294] width 303 height 50
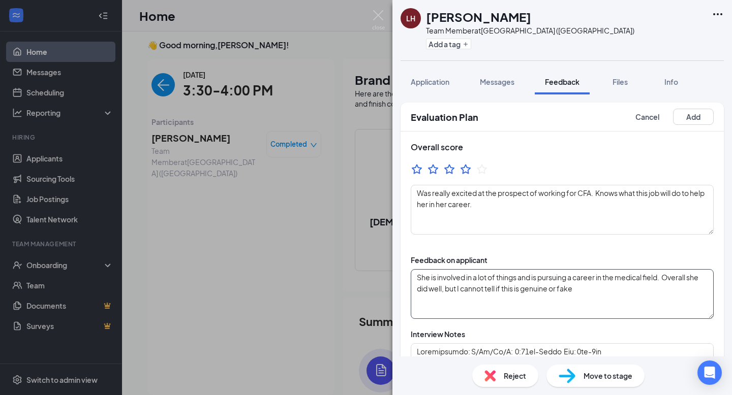
click at [504, 290] on textarea "She is involved in a lot of things and is pursuing a career in the medical fiel…" at bounding box center [562, 294] width 303 height 50
click at [603, 292] on textarea "She is involved in a lot of things and is pursuing a career in the medical fiel…" at bounding box center [562, 294] width 303 height 50
type textarea "She is involved in a lot of things and is pursuing a career in the medical fiel…"
click at [688, 114] on button "Add" at bounding box center [693, 117] width 41 height 16
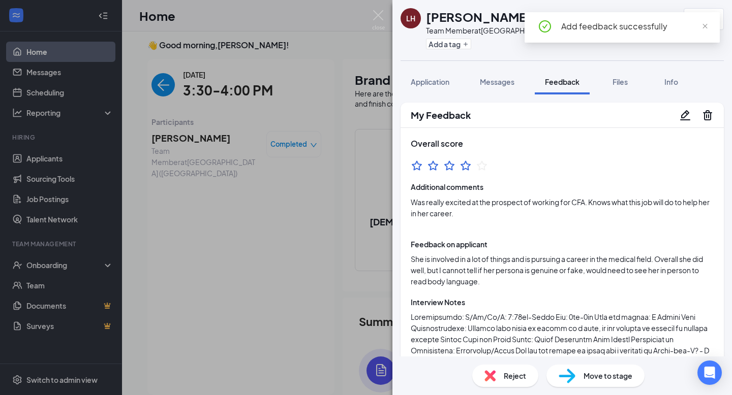
click at [385, 20] on div "LH [PERSON_NAME] Team Member at [GEOGRAPHIC_DATA] ([GEOGRAPHIC_DATA]) Add a tag…" at bounding box center [366, 197] width 732 height 395
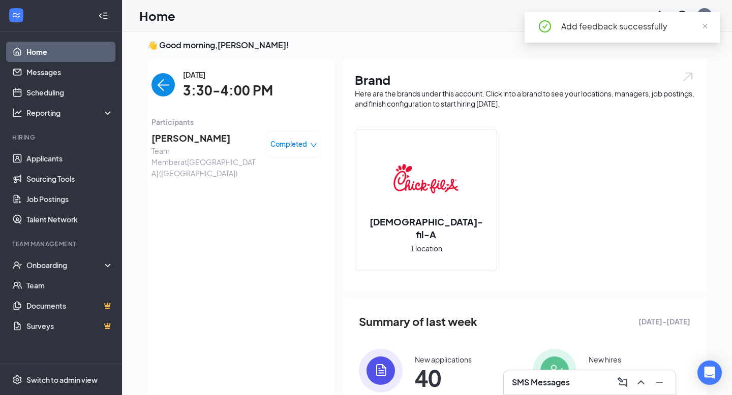
click at [165, 78] on img "back-button" at bounding box center [162, 84] width 23 height 23
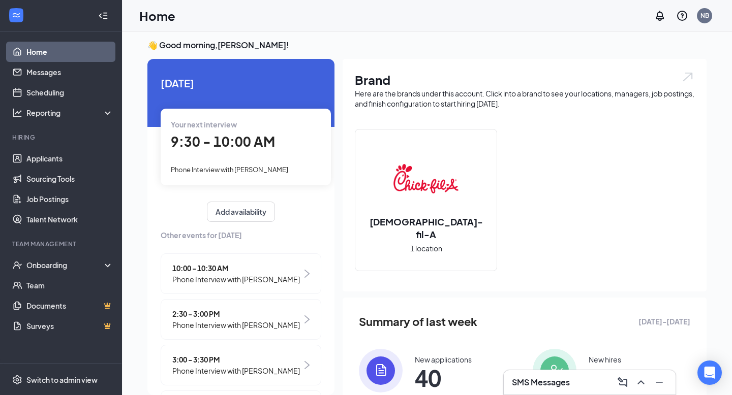
click at [77, 52] on link "Home" at bounding box center [69, 52] width 87 height 20
click at [34, 152] on link "Applicants" at bounding box center [69, 158] width 87 height 20
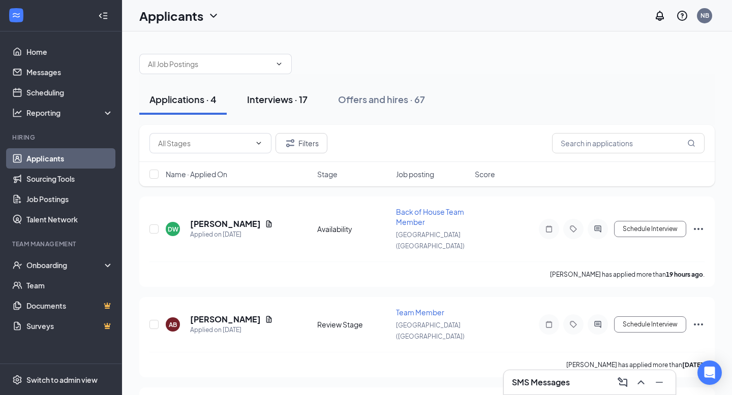
click at [270, 105] on div "Interviews · 17" at bounding box center [277, 99] width 60 height 13
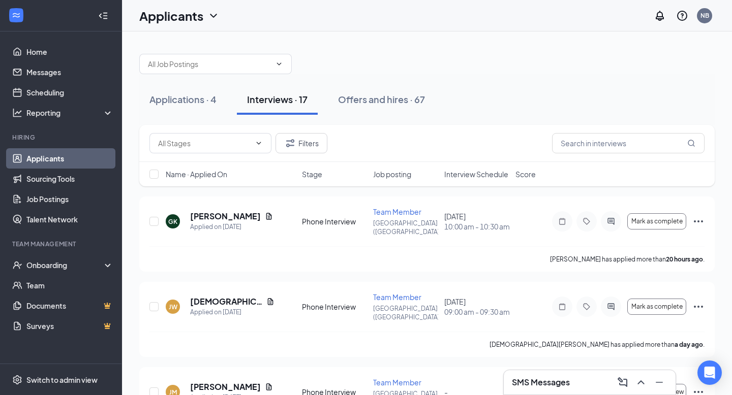
click at [293, 101] on div "Interviews · 17" at bounding box center [277, 99] width 60 height 13
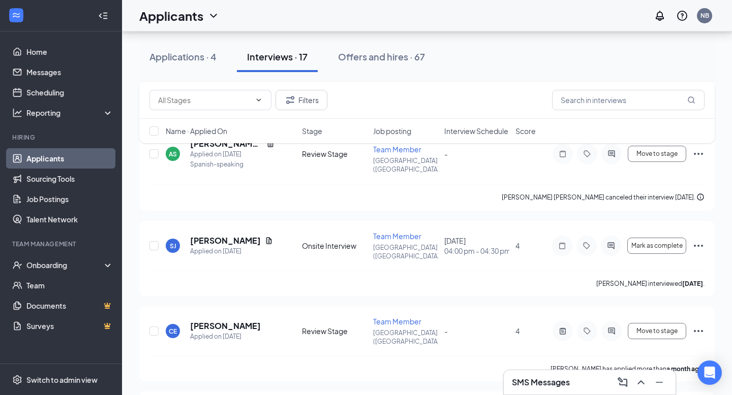
scroll to position [1206, 0]
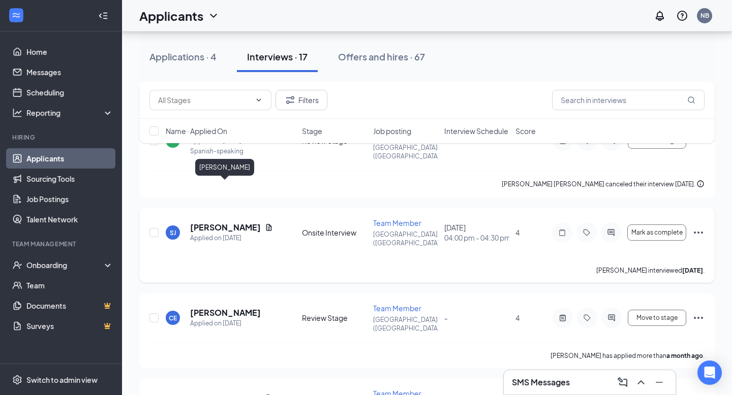
click at [233, 222] on h5 "[PERSON_NAME]" at bounding box center [225, 227] width 71 height 11
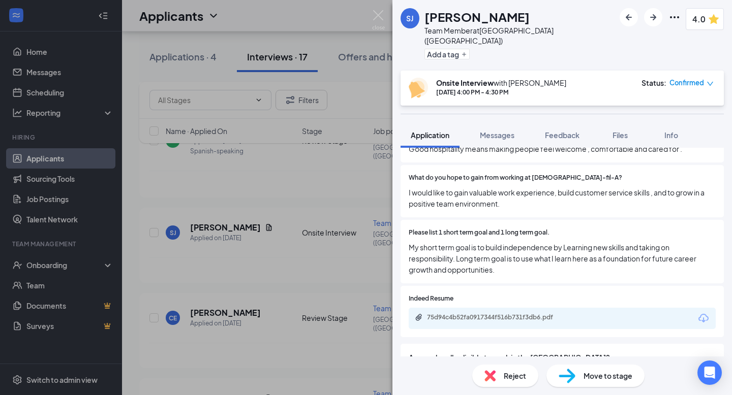
scroll to position [448, 0]
click at [533, 315] on div "75d94c4b52fa0917344f516b731f3db6.pdf" at bounding box center [497, 320] width 165 height 10
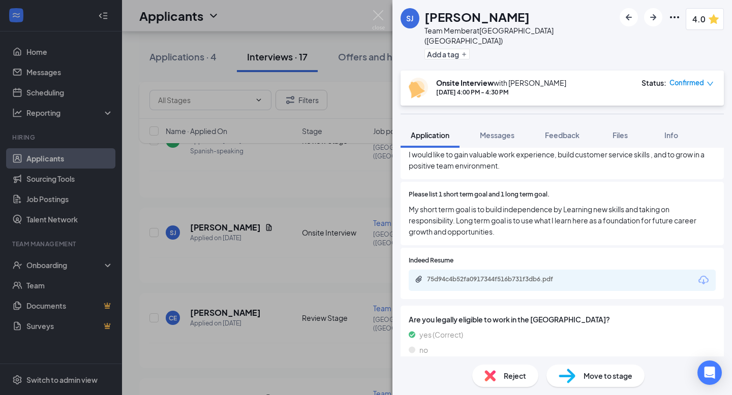
scroll to position [502, 0]
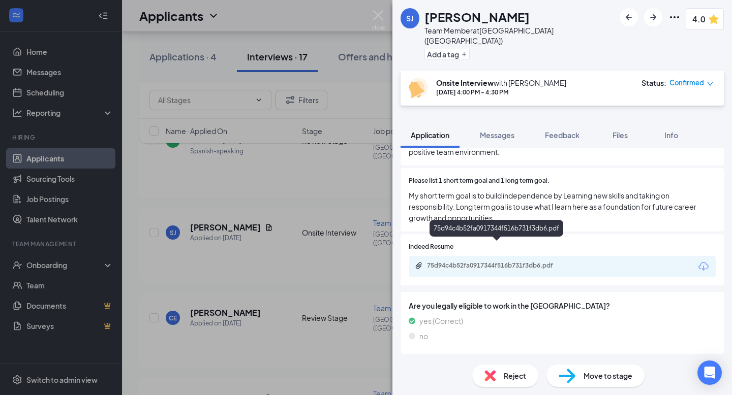
click at [511, 262] on div "75d94c4b52fa0917344f516b731f3db6.pdf" at bounding box center [498, 266] width 142 height 8
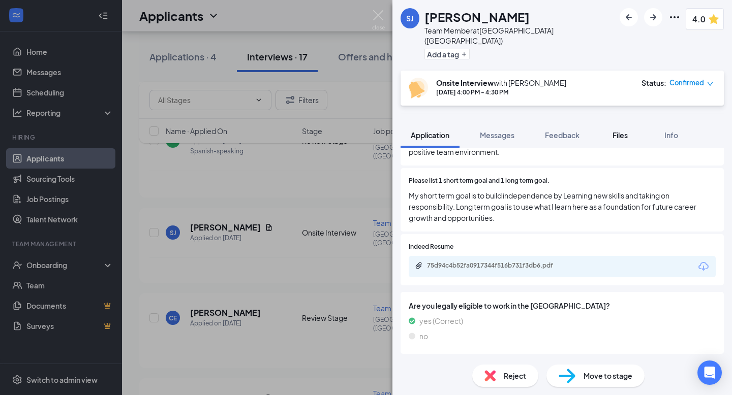
click at [620, 131] on span "Files" at bounding box center [619, 135] width 15 height 9
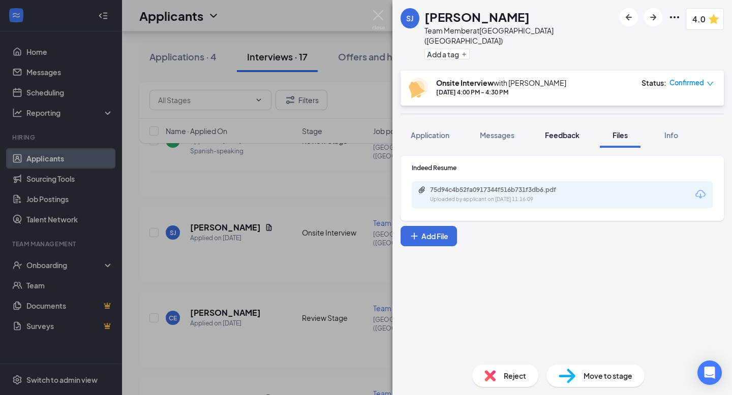
click at [561, 131] on span "Feedback" at bounding box center [562, 135] width 35 height 9
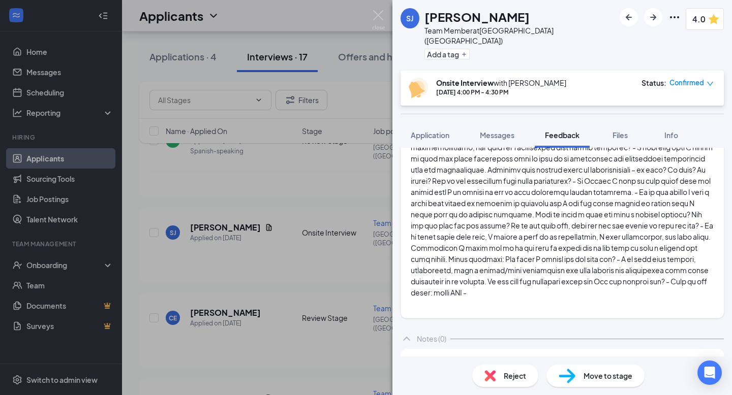
scroll to position [402, 0]
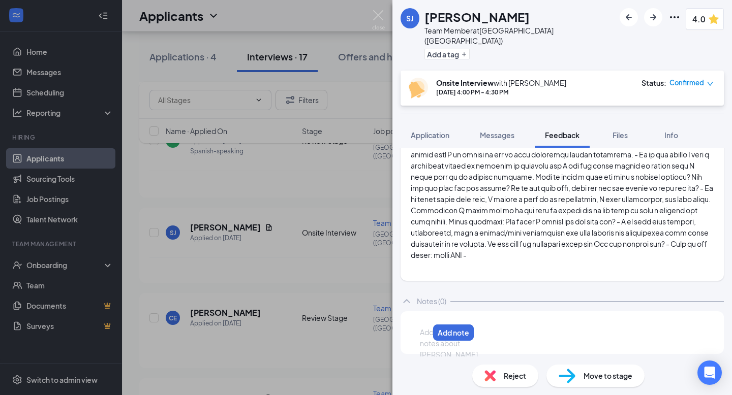
click at [428, 332] on div at bounding box center [424, 332] width 8 height 11
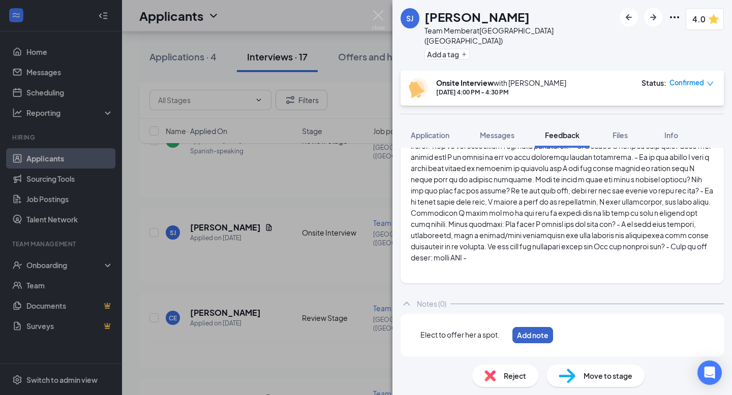
click at [553, 341] on button "Add note" at bounding box center [532, 335] width 41 height 16
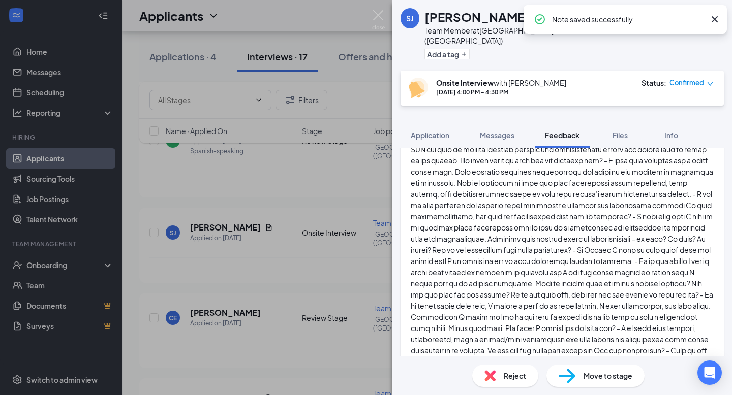
scroll to position [282, 0]
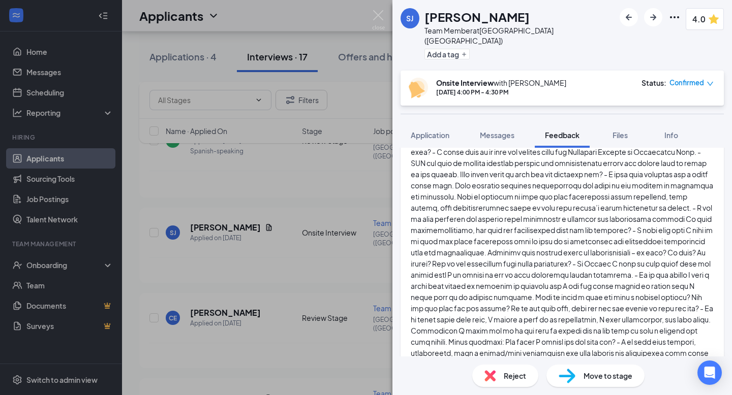
click at [699, 78] on span "Confirmed" at bounding box center [686, 83] width 35 height 10
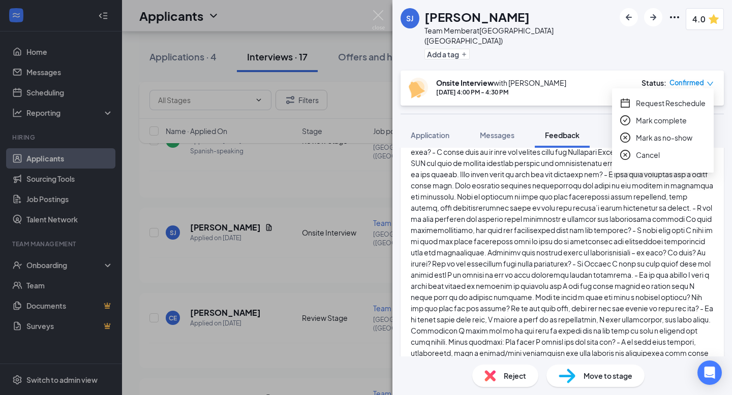
click at [657, 118] on span "Mark complete" at bounding box center [661, 120] width 51 height 11
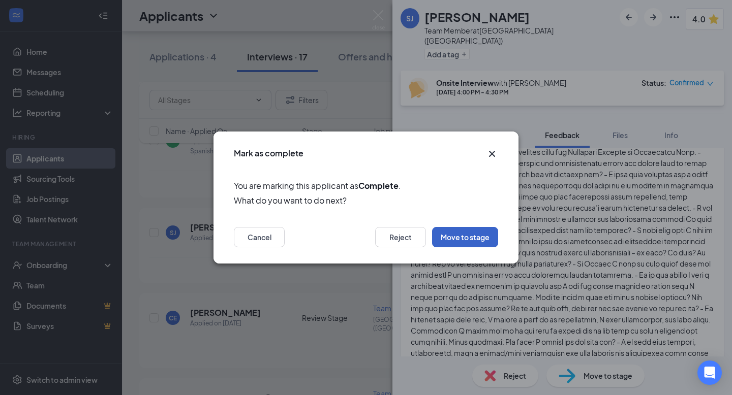
click at [470, 233] on button "Move to stage" at bounding box center [465, 237] width 66 height 20
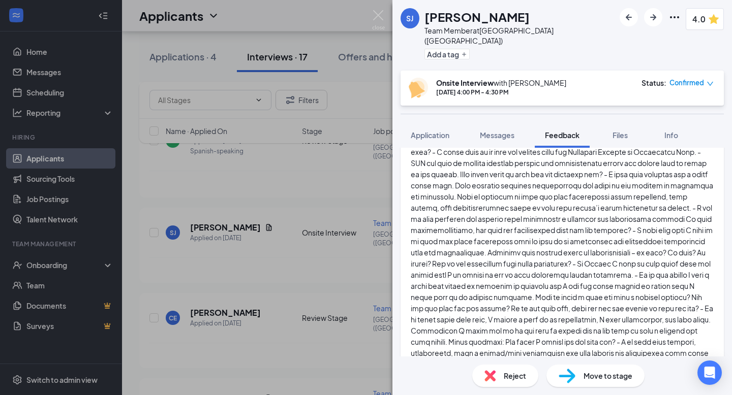
type input "Review Stage (next stage)"
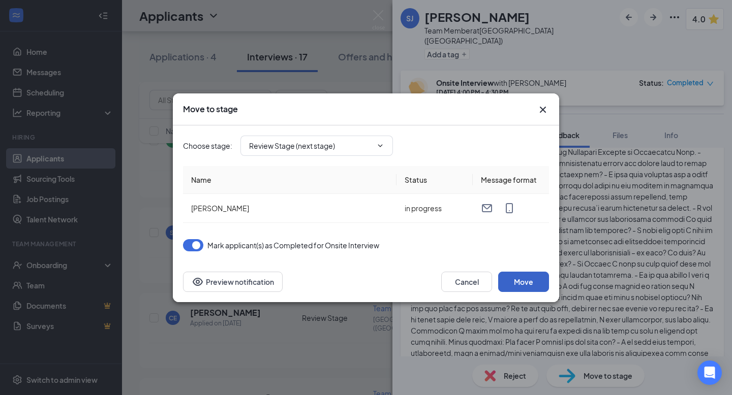
click at [532, 286] on button "Move" at bounding box center [523, 282] width 51 height 20
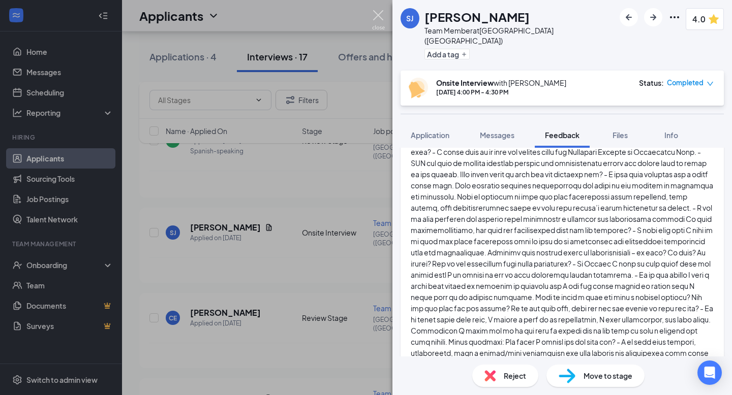
scroll to position [1143, 0]
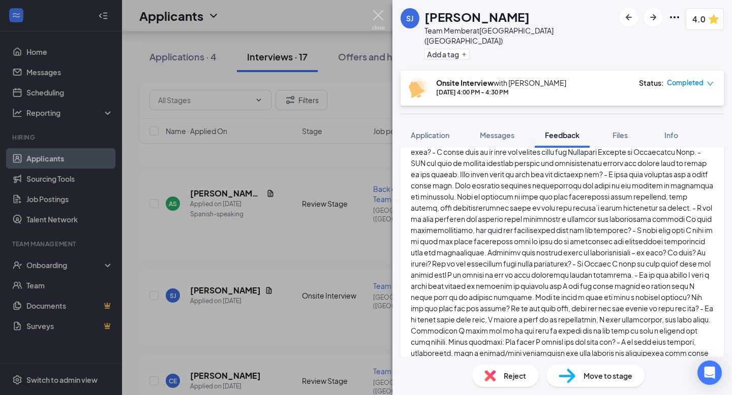
click at [372, 11] on img at bounding box center [378, 20] width 13 height 20
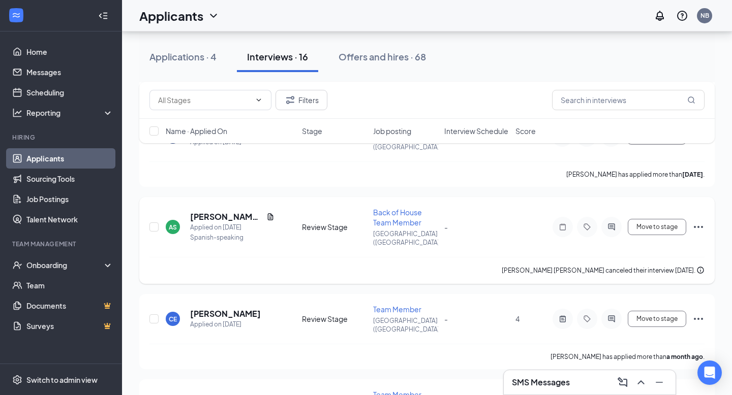
scroll to position [1143, 0]
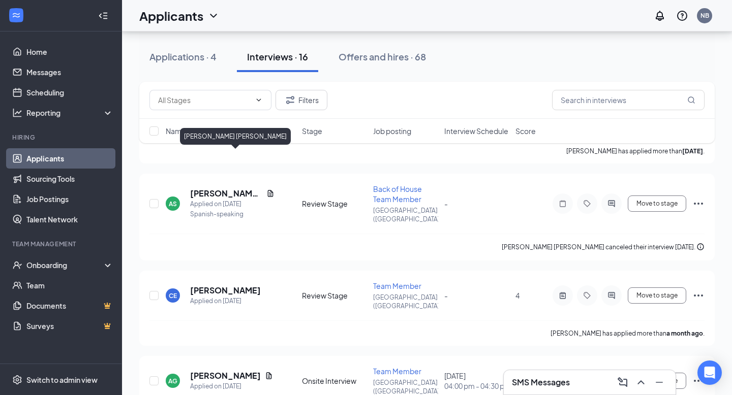
click at [243, 149] on div "Filters Name · Applied On Stage Job posting Interview Schedule Score" at bounding box center [426, 118] width 575 height 72
click at [242, 152] on div "Filters Name · Applied On Stage Job posting Interview Schedule Score" at bounding box center [426, 118] width 575 height 72
click at [240, 188] on h5 "[PERSON_NAME] [PERSON_NAME]" at bounding box center [226, 193] width 72 height 11
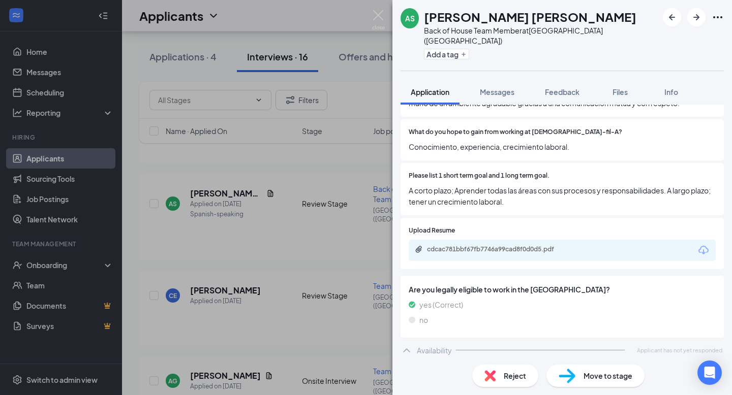
scroll to position [509, 0]
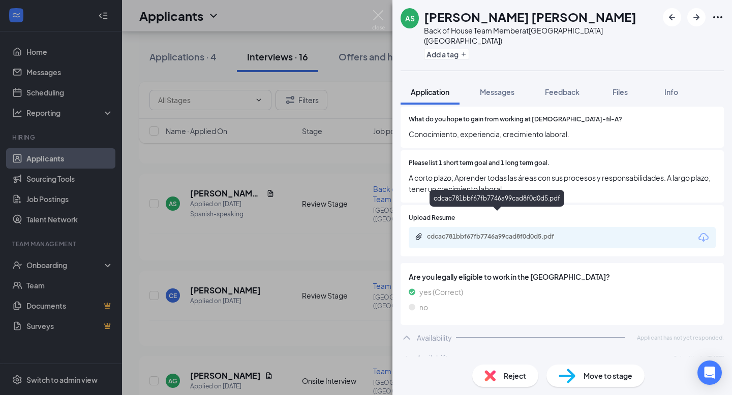
click at [550, 233] on div "cdcac781bbf67fb7746a99cad8f0d0d5.pdf" at bounding box center [498, 237] width 142 height 8
click at [378, 18] on img at bounding box center [378, 20] width 13 height 20
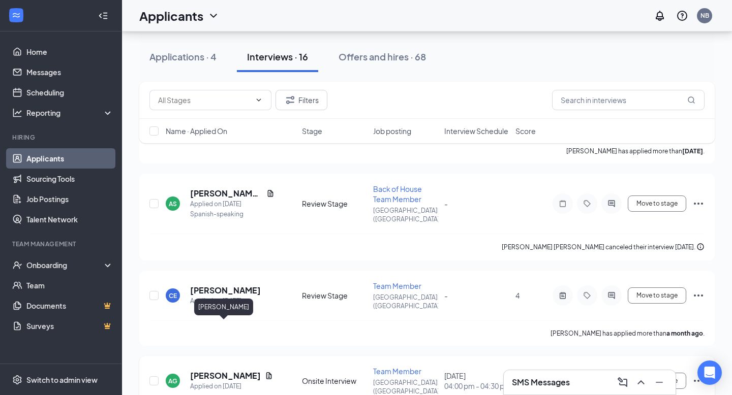
click at [222, 371] on h5 "[PERSON_NAME]" at bounding box center [225, 376] width 71 height 11
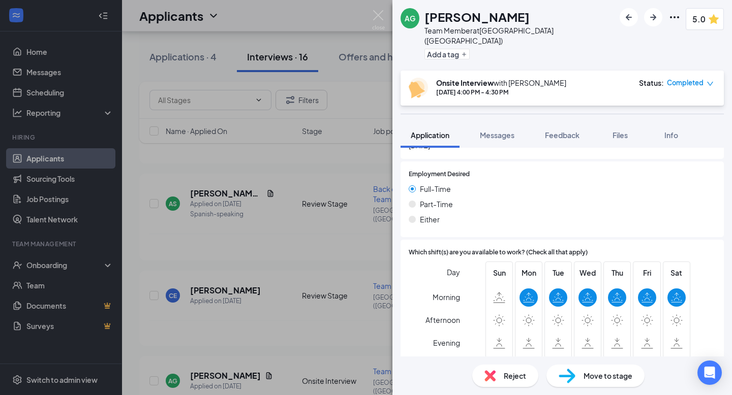
scroll to position [736, 0]
click at [500, 131] on span "Messages" at bounding box center [497, 135] width 35 height 9
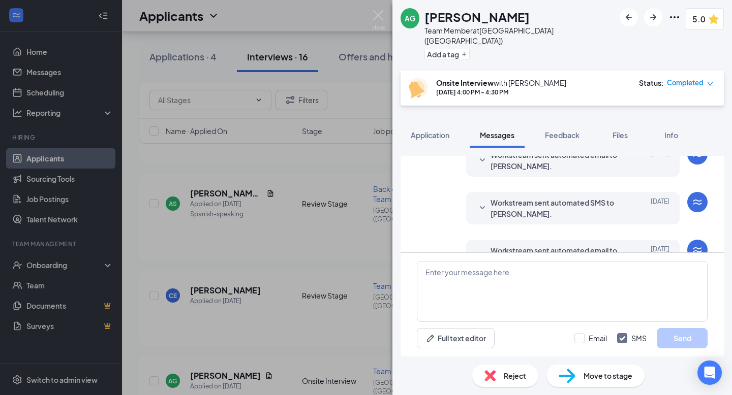
scroll to position [326, 0]
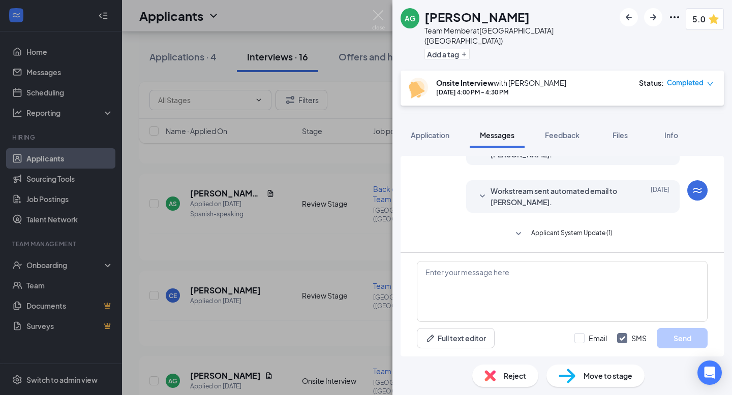
click at [561, 232] on span "Applicant System Update (1)" at bounding box center [571, 234] width 81 height 12
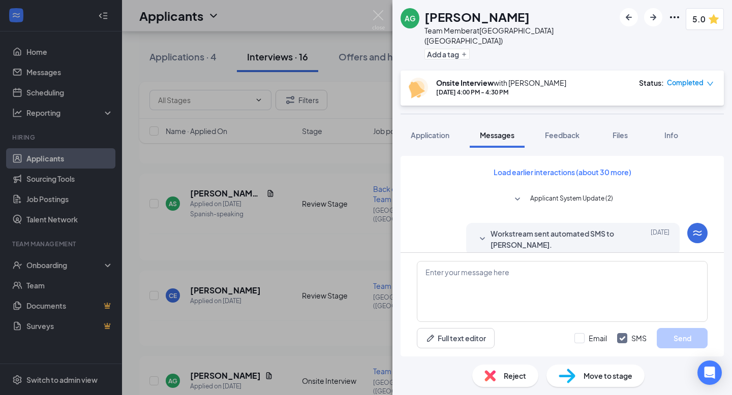
scroll to position [354, 0]
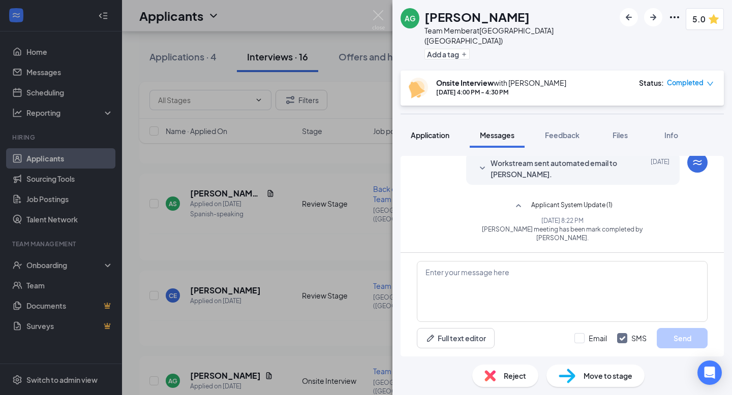
click at [443, 131] on span "Application" at bounding box center [430, 135] width 39 height 9
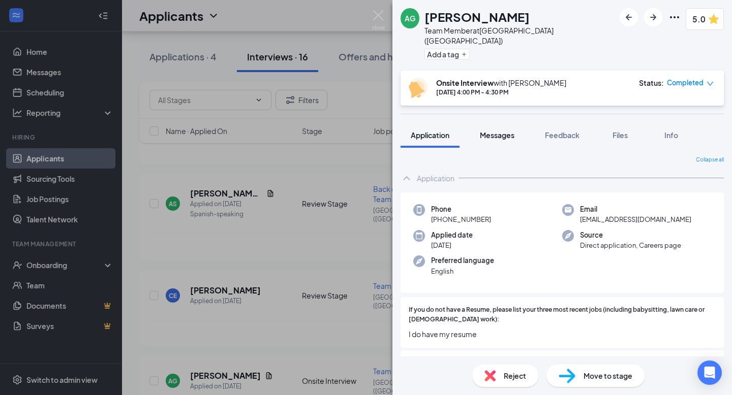
click at [480, 129] on button "Messages" at bounding box center [497, 134] width 55 height 25
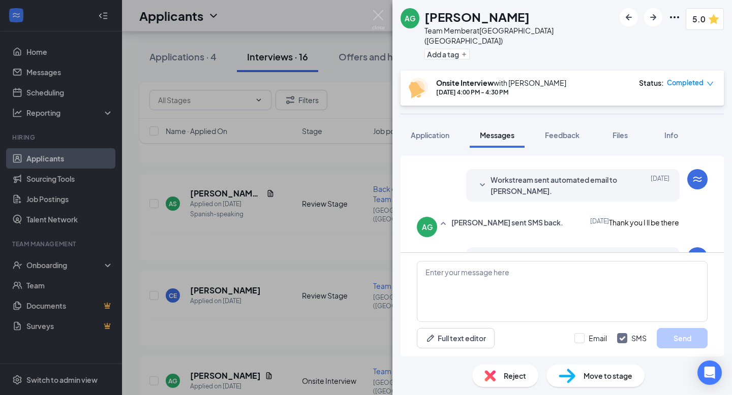
scroll to position [326, 0]
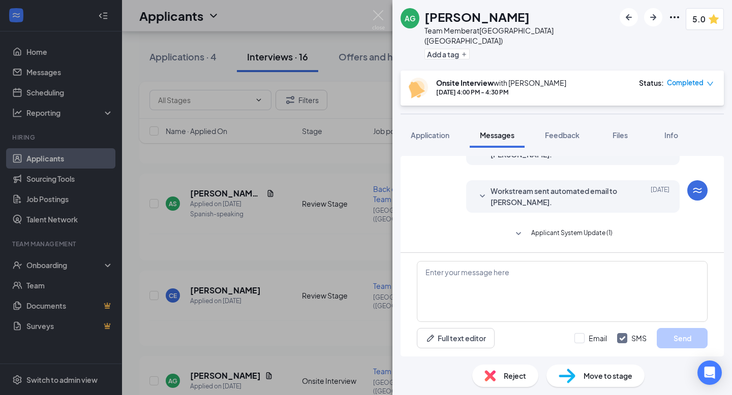
click at [539, 234] on span "Applicant System Update (1)" at bounding box center [571, 234] width 81 height 12
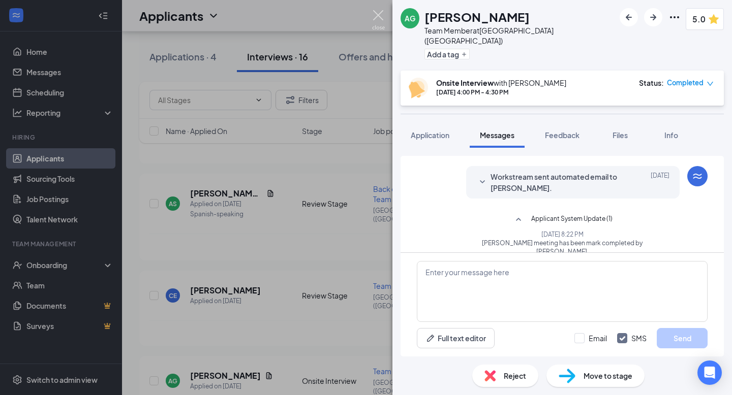
click at [375, 11] on img at bounding box center [378, 20] width 13 height 20
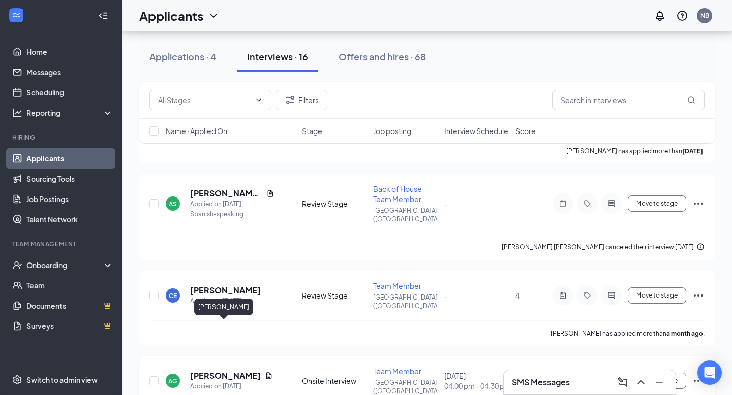
click at [224, 371] on h5 "[PERSON_NAME]" at bounding box center [225, 376] width 71 height 11
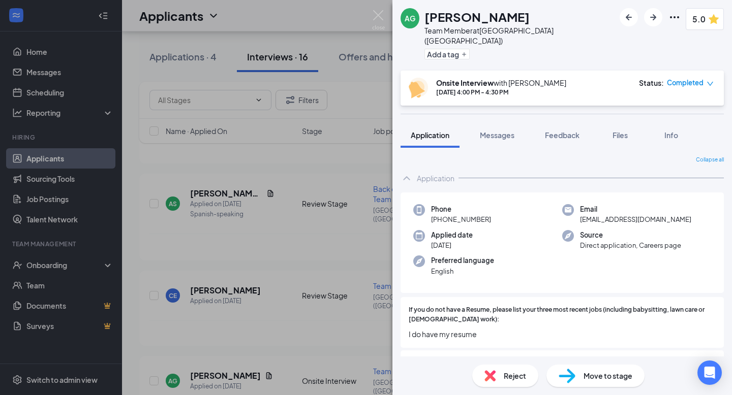
click at [498, 378] on div "Reject" at bounding box center [505, 376] width 66 height 22
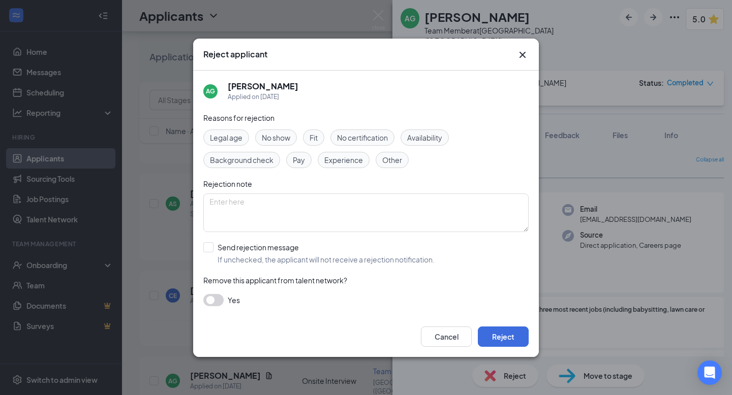
click at [318, 138] on span "Fit" at bounding box center [314, 137] width 8 height 11
click at [436, 137] on span "Availability" at bounding box center [424, 137] width 35 height 11
click at [208, 244] on input "Send rejection message If unchecked, the applicant will not receive a rejection…" at bounding box center [318, 253] width 231 height 22
checkbox input "true"
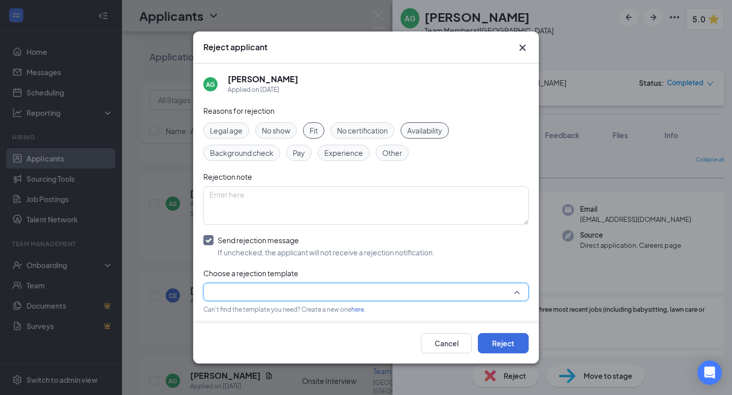
click at [408, 298] on input "search" at bounding box center [362, 292] width 306 height 17
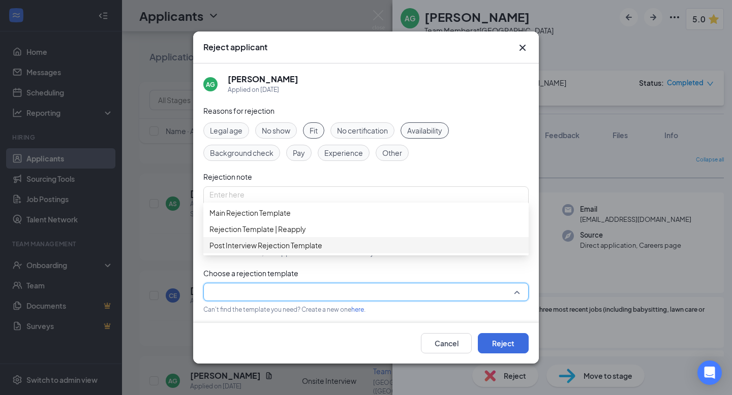
click at [368, 251] on span "Post Interview Rejection Template" at bounding box center [365, 245] width 313 height 11
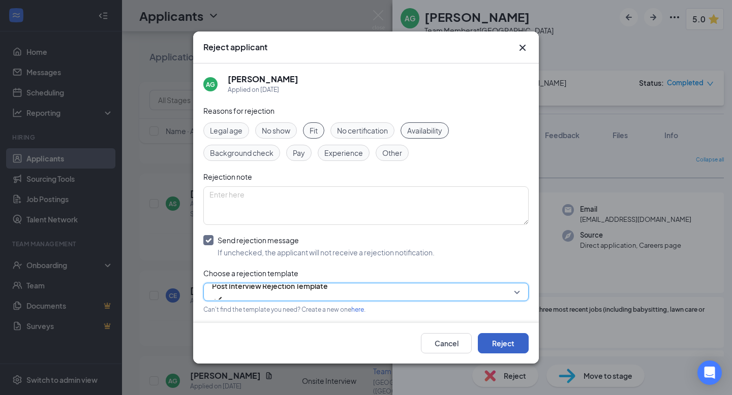
click at [498, 348] on button "Reject" at bounding box center [503, 343] width 51 height 20
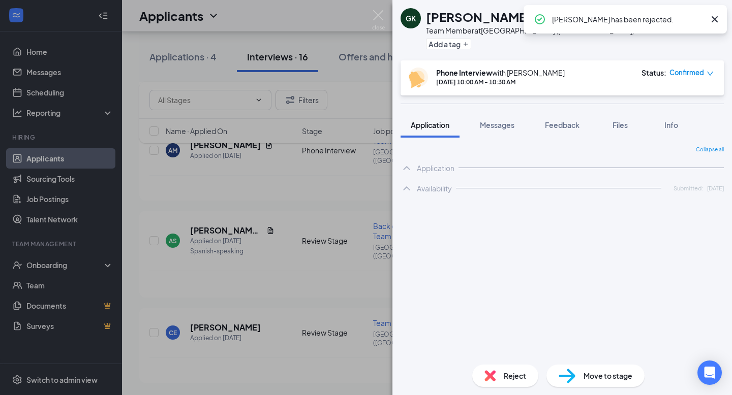
scroll to position [1057, 0]
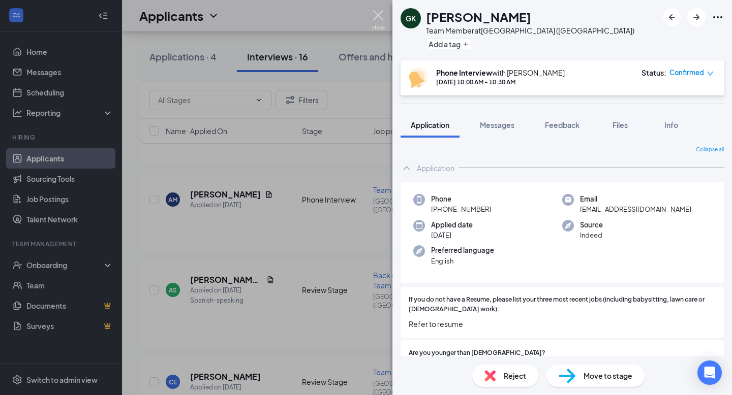
click at [380, 23] on img at bounding box center [378, 20] width 13 height 20
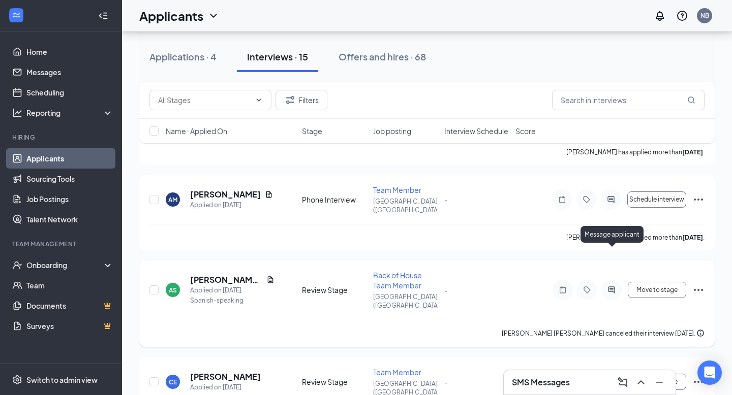
click at [611, 286] on icon "ActiveChat" at bounding box center [611, 290] width 12 height 8
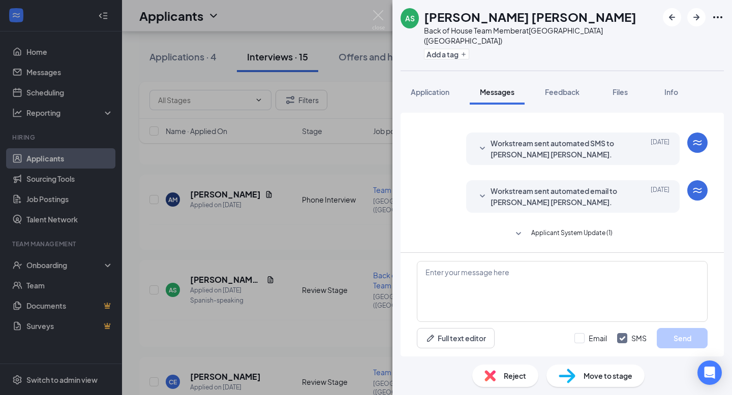
scroll to position [358, 0]
click at [556, 199] on span "Workstream sent automated email to [PERSON_NAME] [PERSON_NAME]." at bounding box center [556, 197] width 133 height 22
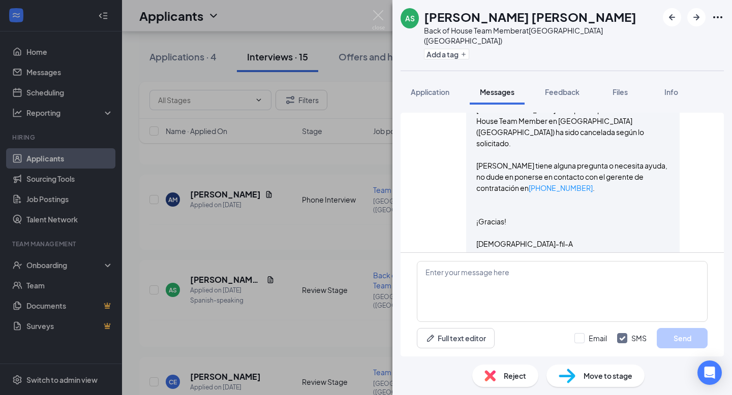
scroll to position [480, 0]
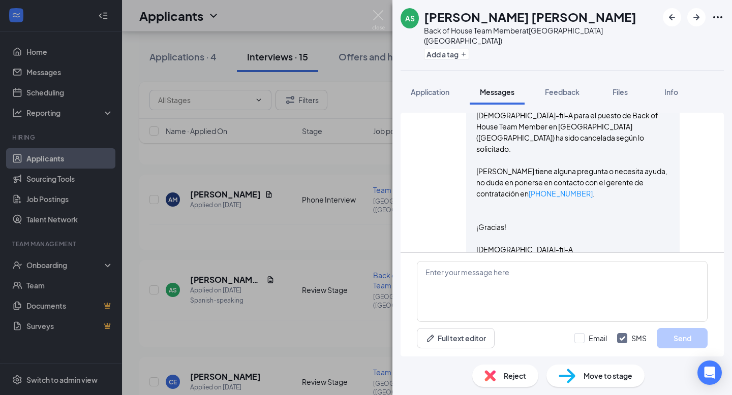
scroll to position [532, 0]
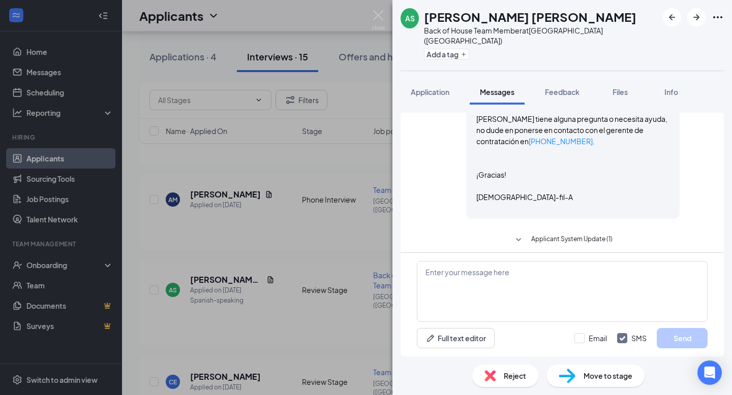
click at [553, 234] on span "Applicant System Update (1)" at bounding box center [571, 240] width 81 height 12
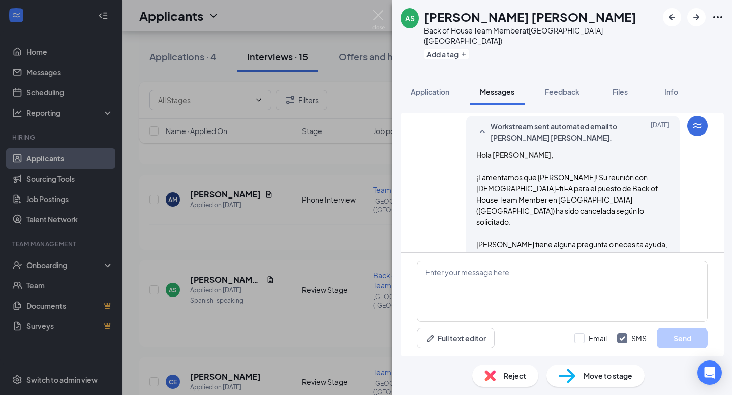
scroll to position [299, 0]
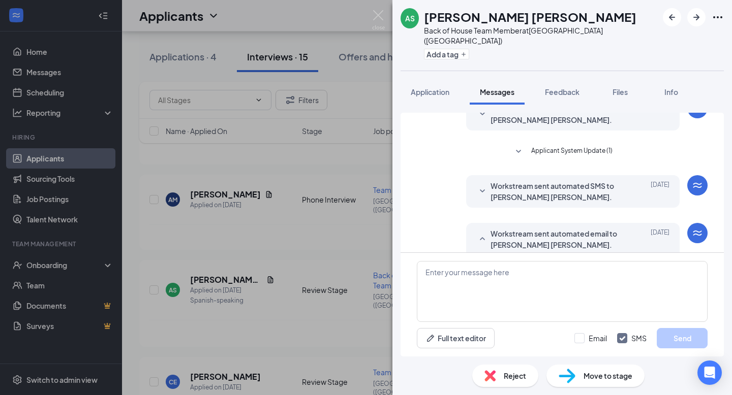
click at [622, 203] on span "Workstream sent automated SMS to [PERSON_NAME] [PERSON_NAME]." at bounding box center [556, 191] width 133 height 22
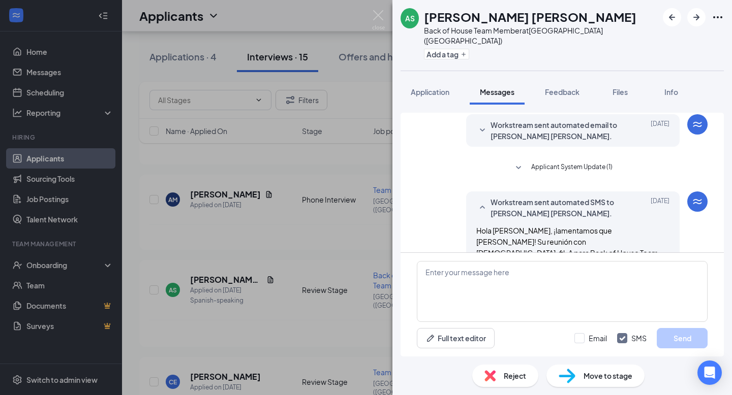
scroll to position [280, 0]
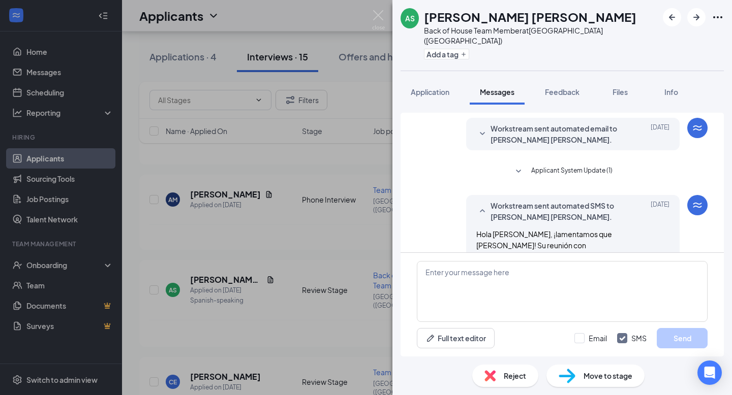
click at [593, 180] on div "Applicant System Update (1)" at bounding box center [562, 173] width 174 height 14
click at [593, 178] on span "Applicant System Update (1)" at bounding box center [571, 172] width 81 height 12
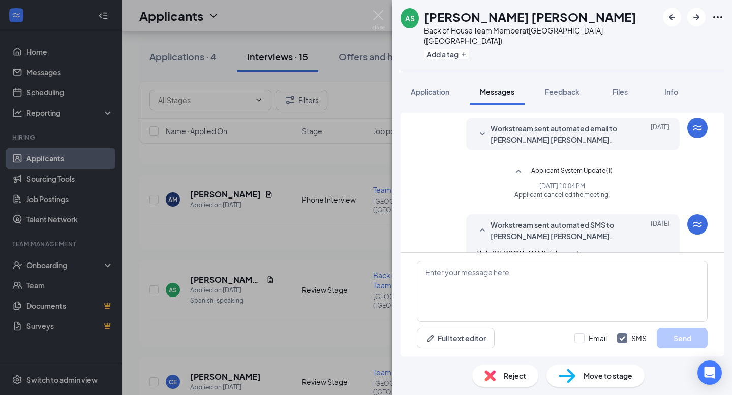
click at [618, 191] on span "[DATE] 10:04 PM" at bounding box center [562, 186] width 174 height 9
click at [570, 145] on span "Workstream sent automated email to [PERSON_NAME] [PERSON_NAME]." at bounding box center [556, 134] width 133 height 22
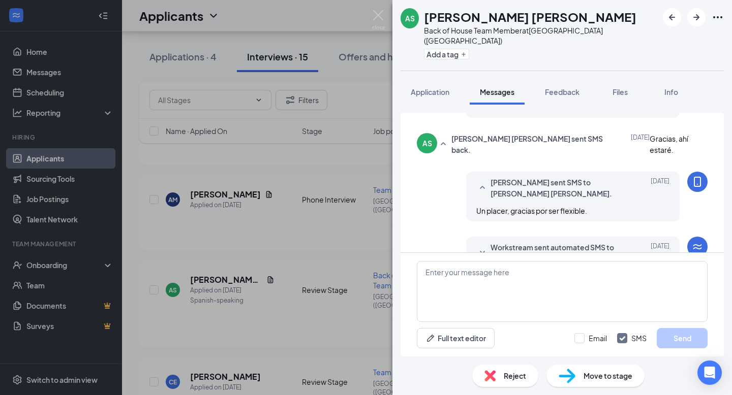
scroll to position [111, 0]
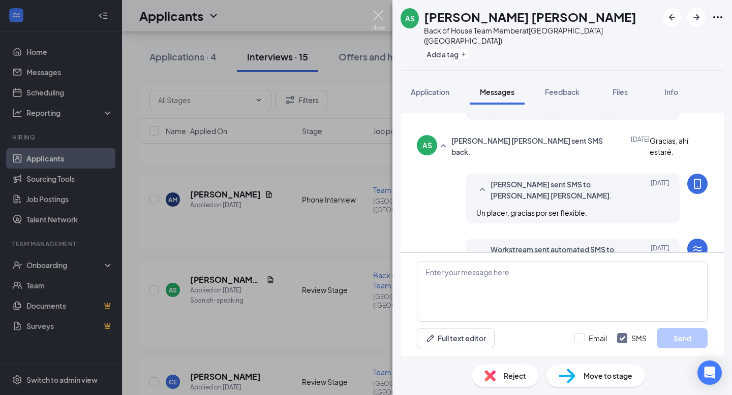
click at [380, 15] on img at bounding box center [378, 20] width 13 height 20
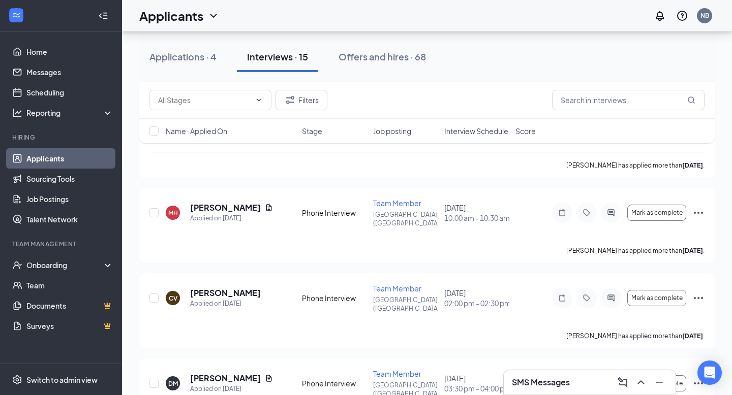
scroll to position [704, 0]
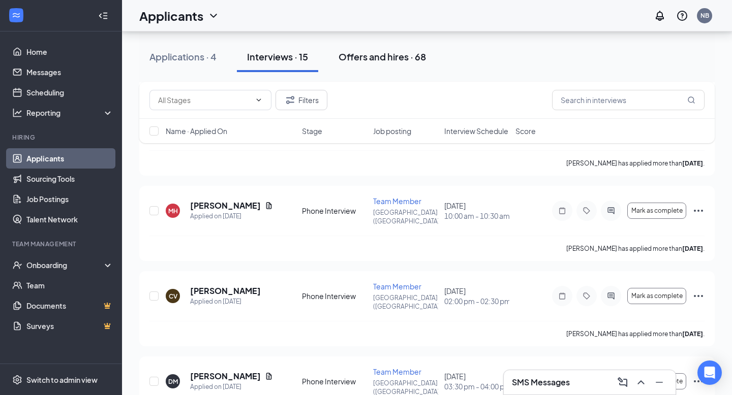
click at [379, 55] on div "Offers and hires · 68" at bounding box center [381, 56] width 87 height 13
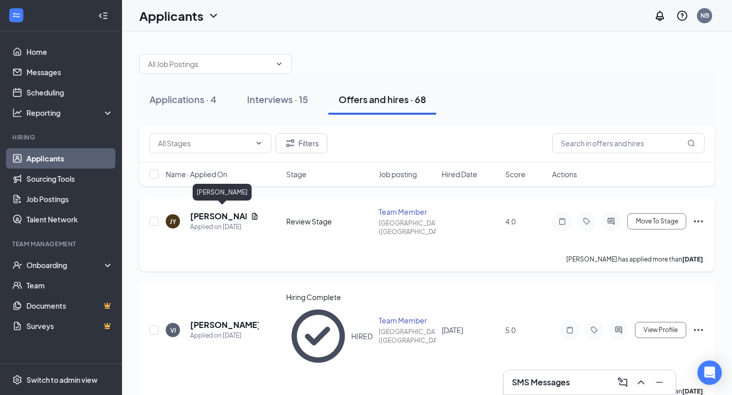
click at [222, 215] on h5 "[PERSON_NAME]" at bounding box center [218, 216] width 56 height 11
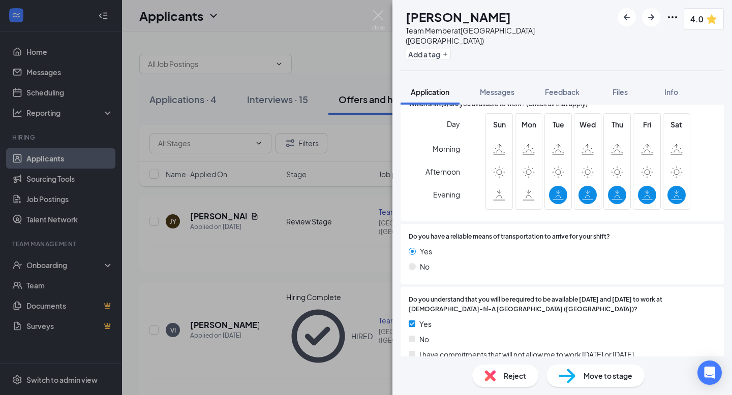
scroll to position [883, 0]
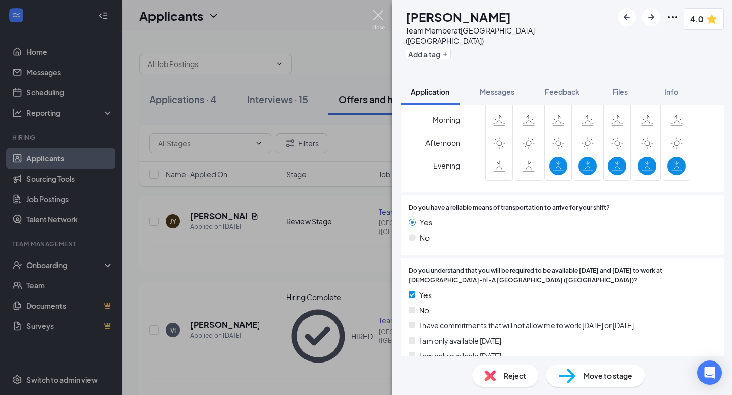
click at [379, 17] on img at bounding box center [378, 20] width 13 height 20
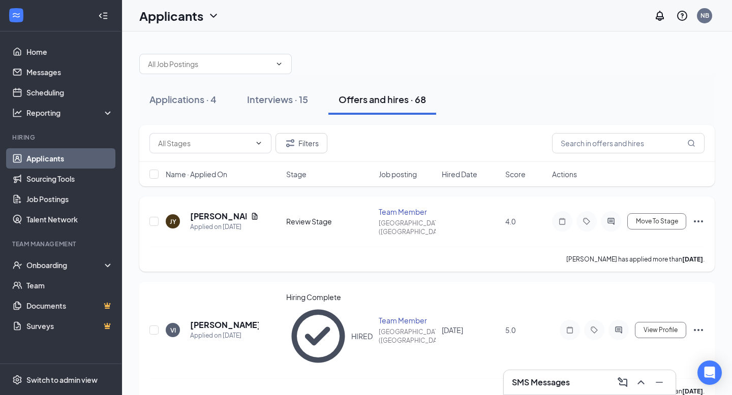
click at [615, 218] on icon "ActiveChat" at bounding box center [611, 222] width 12 height 8
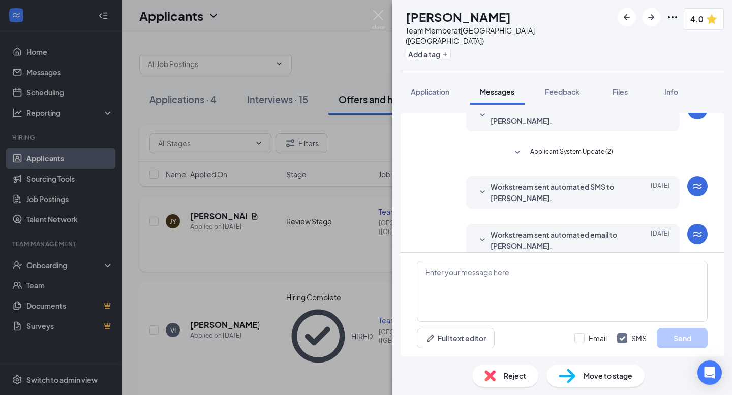
scroll to position [258, 0]
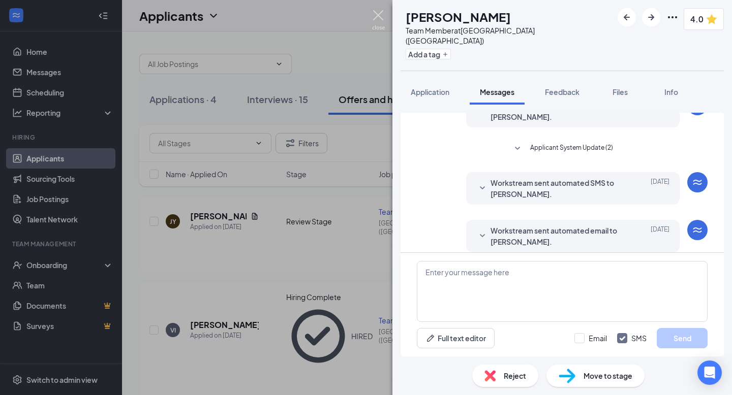
click at [375, 19] on img at bounding box center [378, 20] width 13 height 20
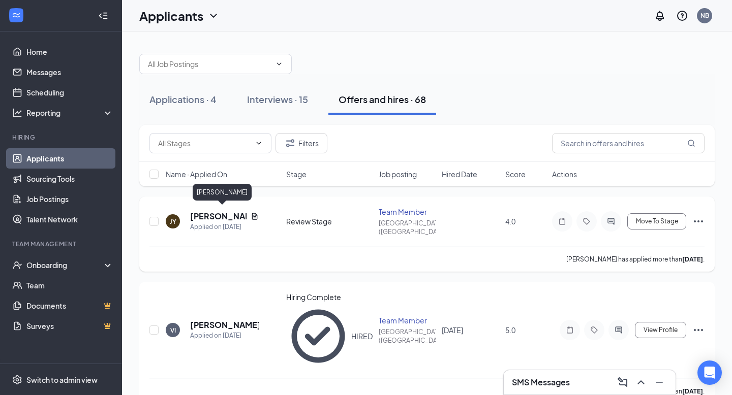
click at [200, 213] on h5 "[PERSON_NAME]" at bounding box center [218, 216] width 56 height 11
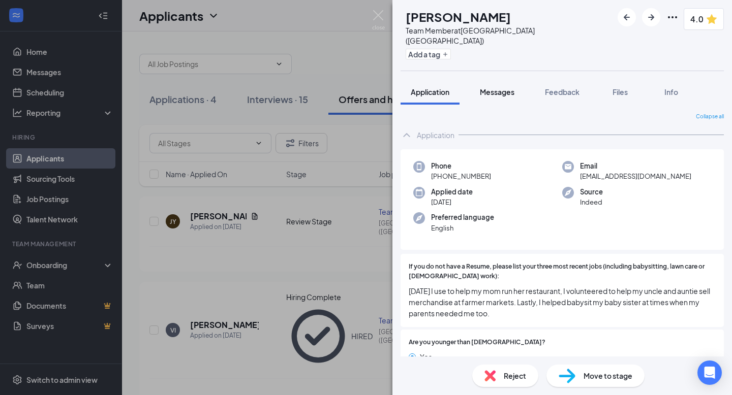
click at [503, 87] on span "Messages" at bounding box center [497, 91] width 35 height 9
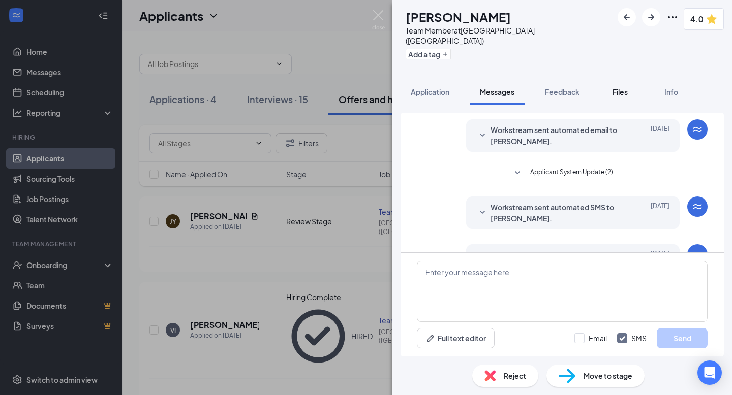
scroll to position [258, 0]
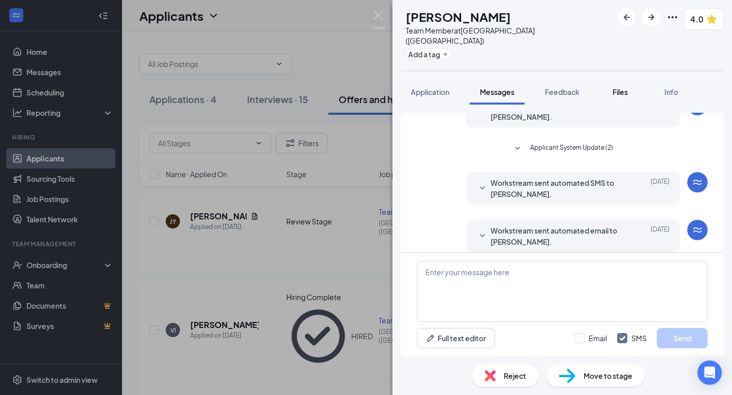
click at [611, 87] on button "Files" at bounding box center [620, 91] width 41 height 25
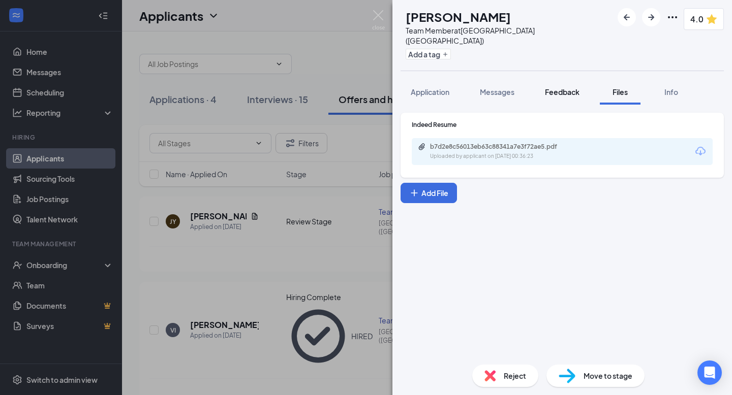
click at [580, 81] on button "Feedback" at bounding box center [562, 91] width 55 height 25
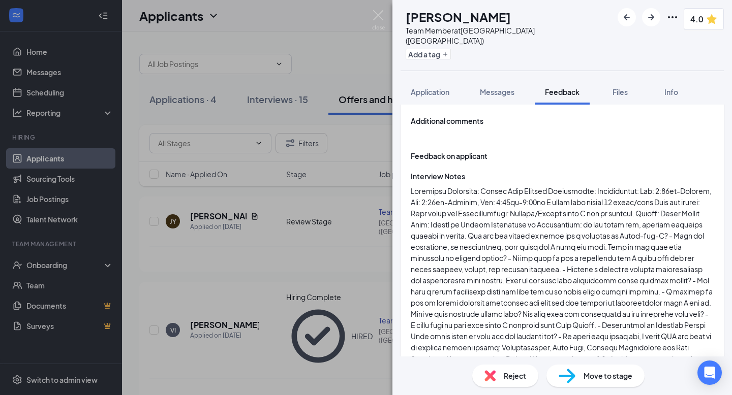
scroll to position [81, 0]
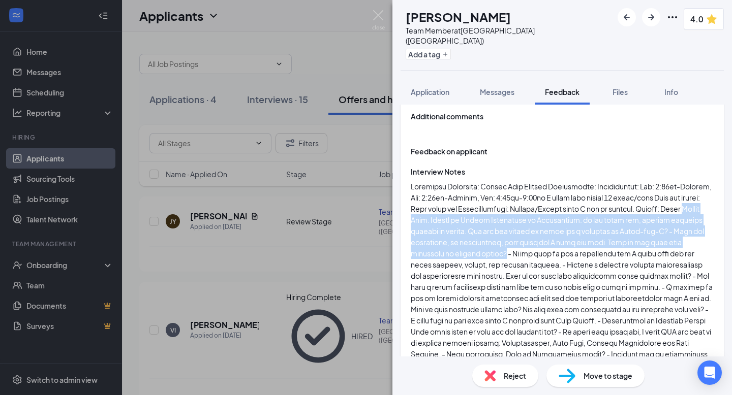
drag, startPoint x: 503, startPoint y: 249, endPoint x: 414, endPoint y: 175, distance: 114.8
click at [416, 181] on div at bounding box center [562, 293] width 303 height 224
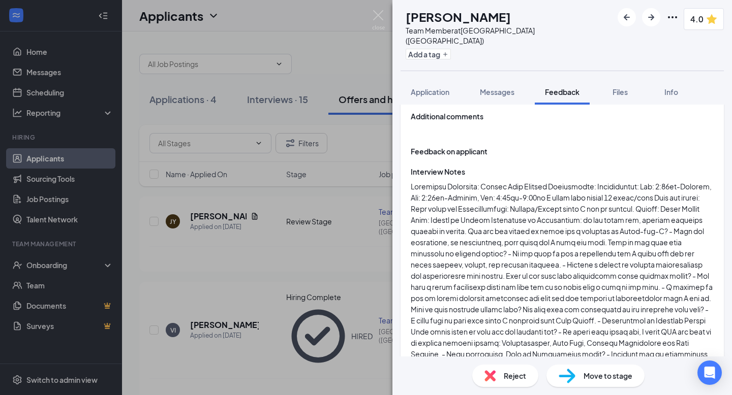
click at [419, 68] on div "[PERSON_NAME] Team Member at [GEOGRAPHIC_DATA] ([GEOGRAPHIC_DATA]) Add a tag 4.…" at bounding box center [562, 197] width 340 height 395
click at [376, 11] on img at bounding box center [378, 20] width 13 height 20
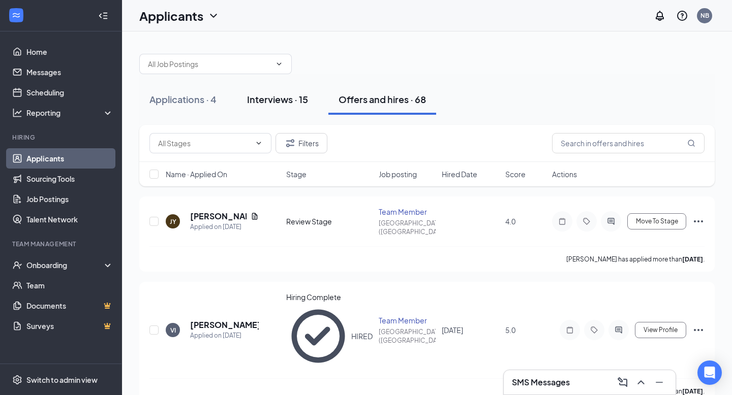
click at [283, 91] on button "Interviews · 15" at bounding box center [277, 99] width 81 height 30
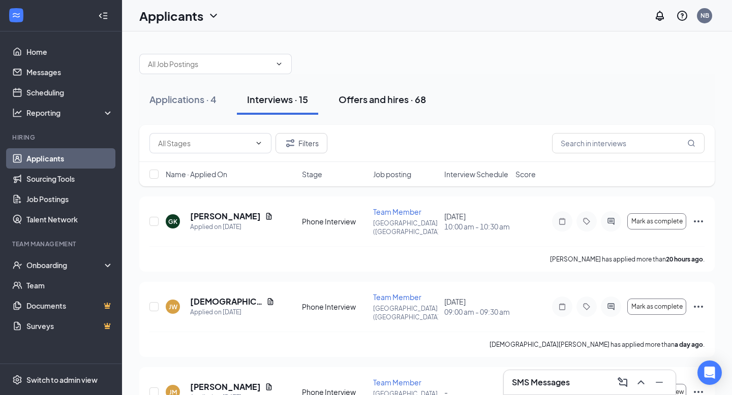
click at [364, 111] on button "Offers and hires · 68" at bounding box center [382, 99] width 108 height 30
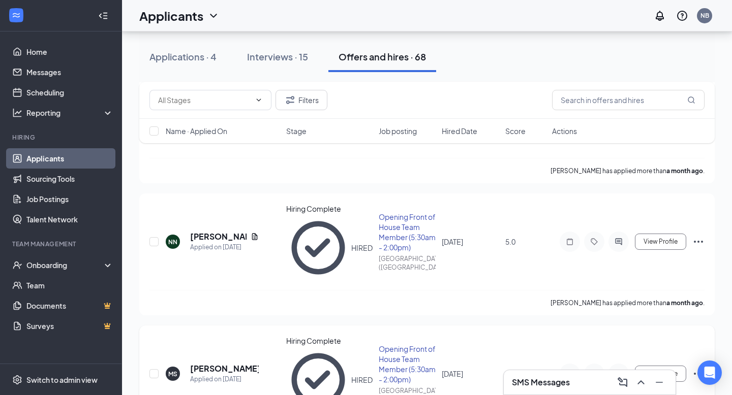
scroll to position [724, 0]
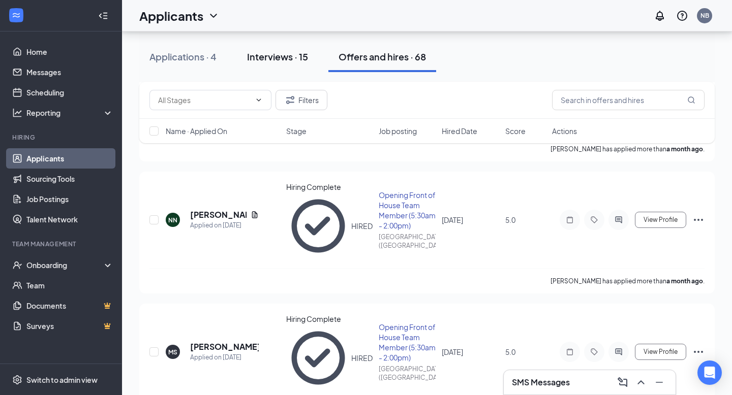
click at [277, 59] on div "Interviews · 15" at bounding box center [277, 56] width 61 height 13
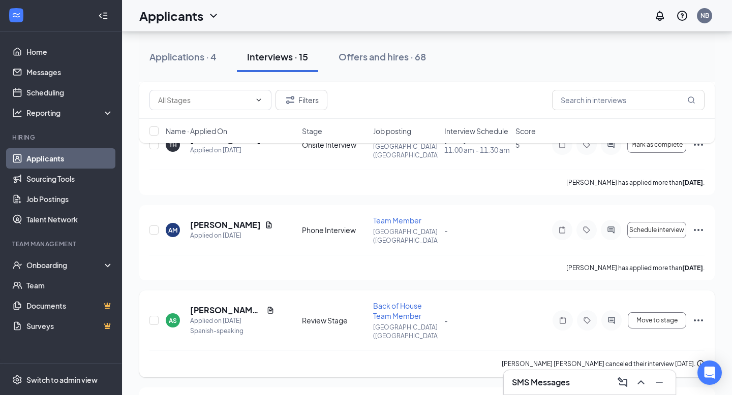
scroll to position [1026, 0]
click at [220, 305] on h5 "[PERSON_NAME] [PERSON_NAME]" at bounding box center [226, 310] width 72 height 11
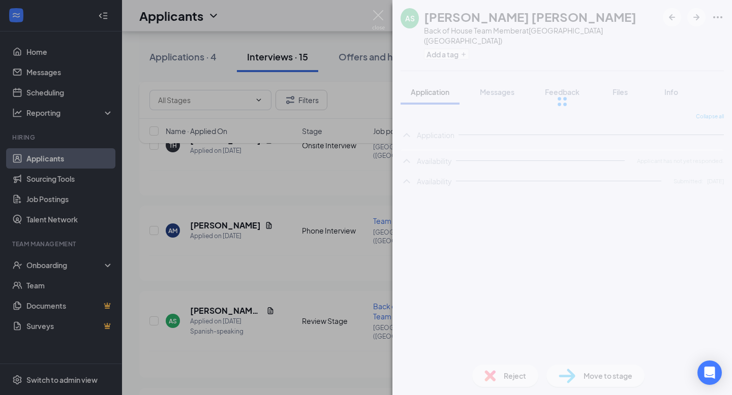
click at [505, 381] on div "AS [PERSON_NAME] [PERSON_NAME] Back of House Team Member at [GEOGRAPHIC_DATA] (…" at bounding box center [562, 197] width 340 height 395
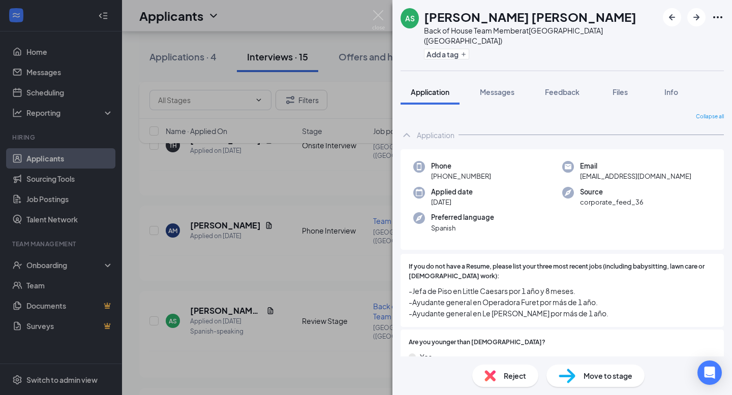
click at [500, 376] on div "Reject" at bounding box center [505, 376] width 66 height 22
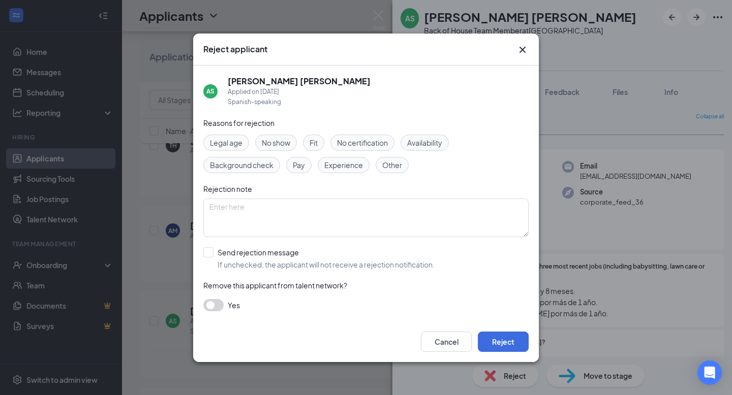
click at [201, 252] on div "AS [PERSON_NAME] [PERSON_NAME] Applied on [DATE] Spanish-speaking Reasons for r…" at bounding box center [366, 194] width 346 height 256
click at [206, 252] on input "Send rejection message If unchecked, the applicant will not receive a rejection…" at bounding box center [318, 259] width 231 height 22
checkbox input "true"
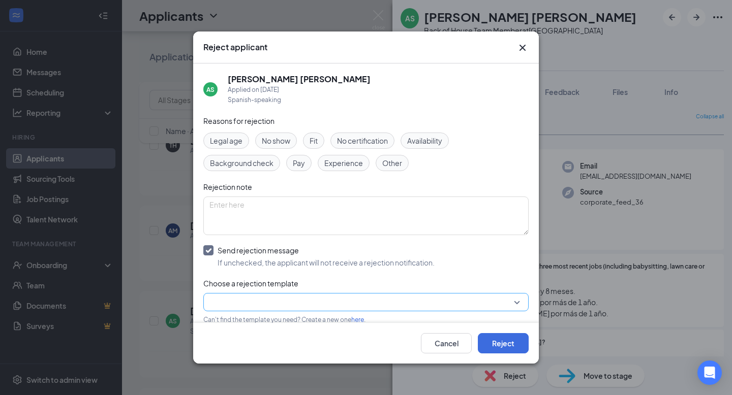
click at [252, 297] on input "search" at bounding box center [362, 302] width 306 height 17
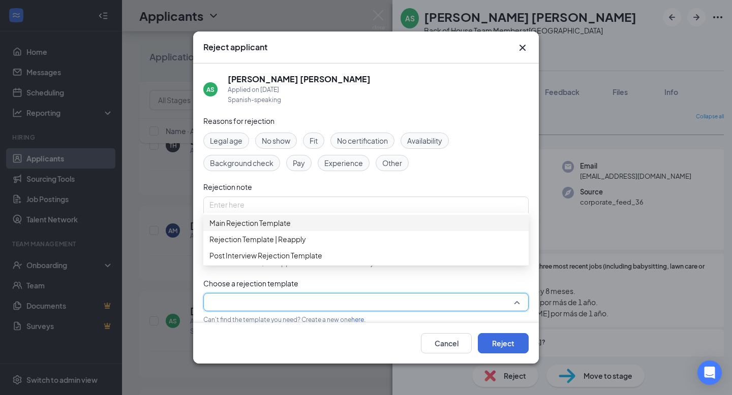
click at [289, 222] on div "Main Rejection Template" at bounding box center [365, 223] width 325 height 16
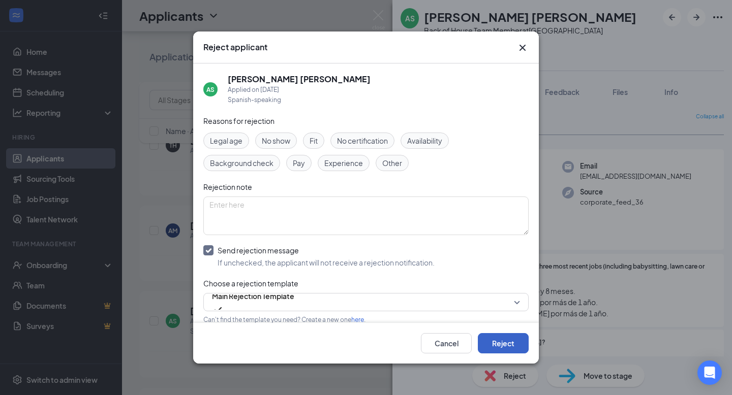
click at [501, 335] on button "Reject" at bounding box center [503, 343] width 51 height 20
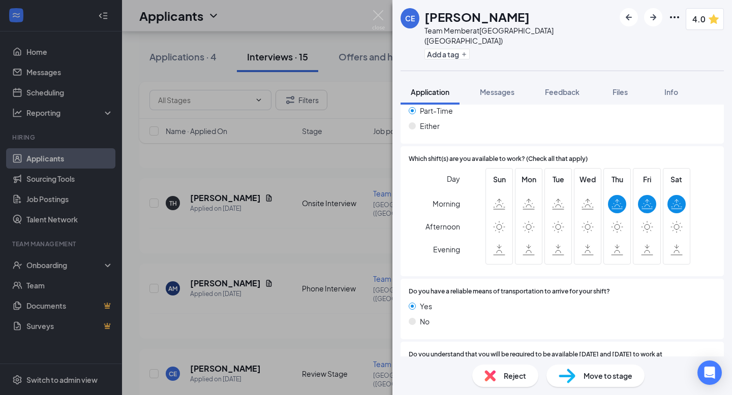
scroll to position [849, 0]
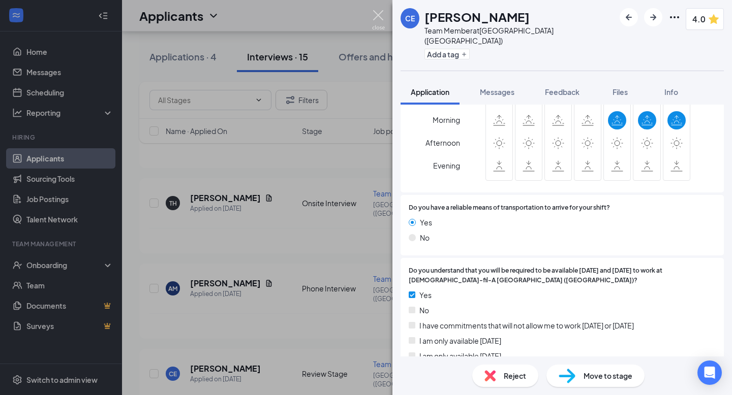
click at [375, 15] on img at bounding box center [378, 20] width 13 height 20
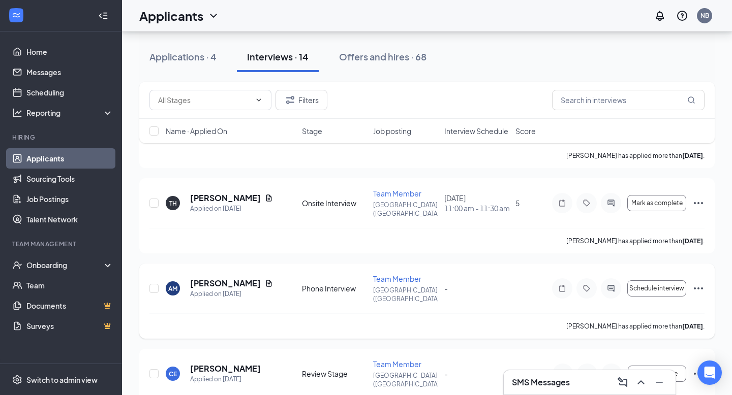
scroll to position [945, 0]
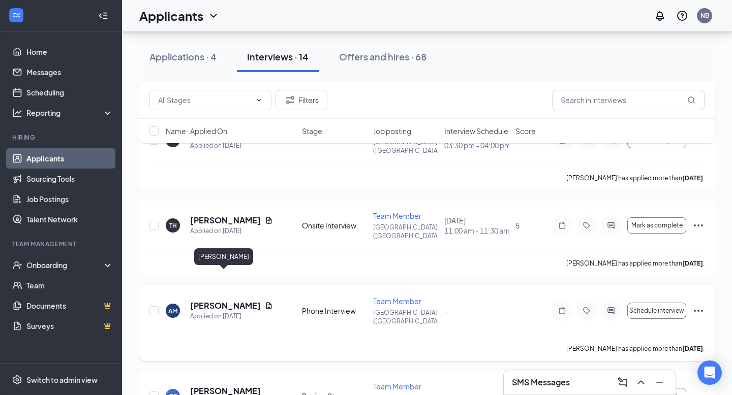
click at [216, 300] on h5 "[PERSON_NAME]" at bounding box center [225, 305] width 71 height 11
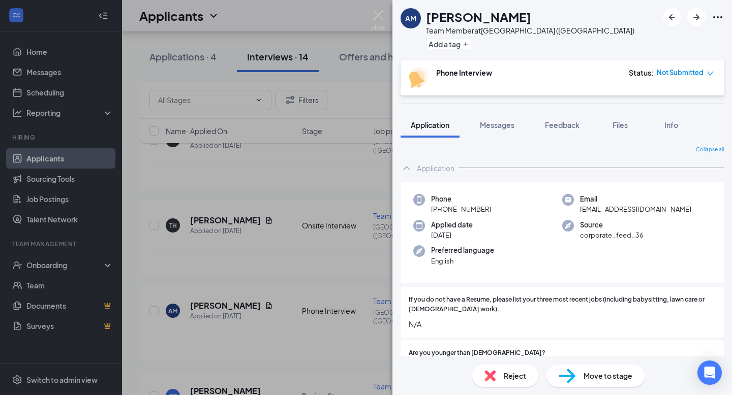
click at [380, 18] on img at bounding box center [378, 20] width 13 height 20
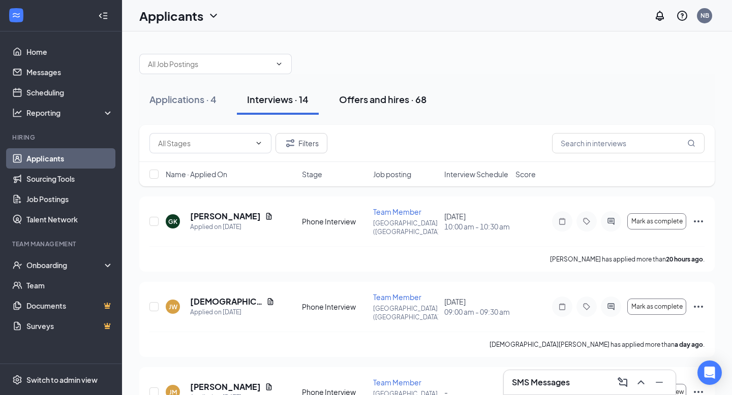
click at [365, 111] on button "Offers and hires · 68" at bounding box center [383, 99] width 108 height 30
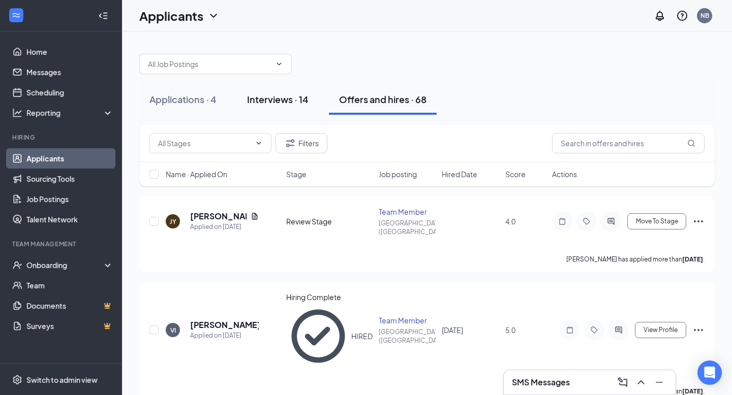
click at [301, 104] on div "Interviews · 14" at bounding box center [277, 99] width 61 height 13
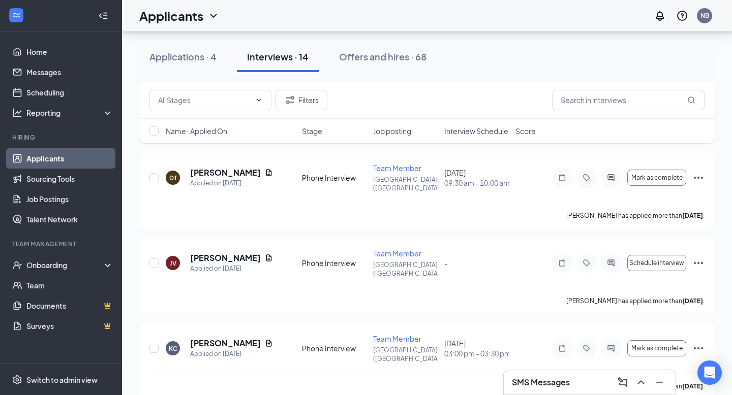
scroll to position [296, 0]
